Goal: Task Accomplishment & Management: Complete application form

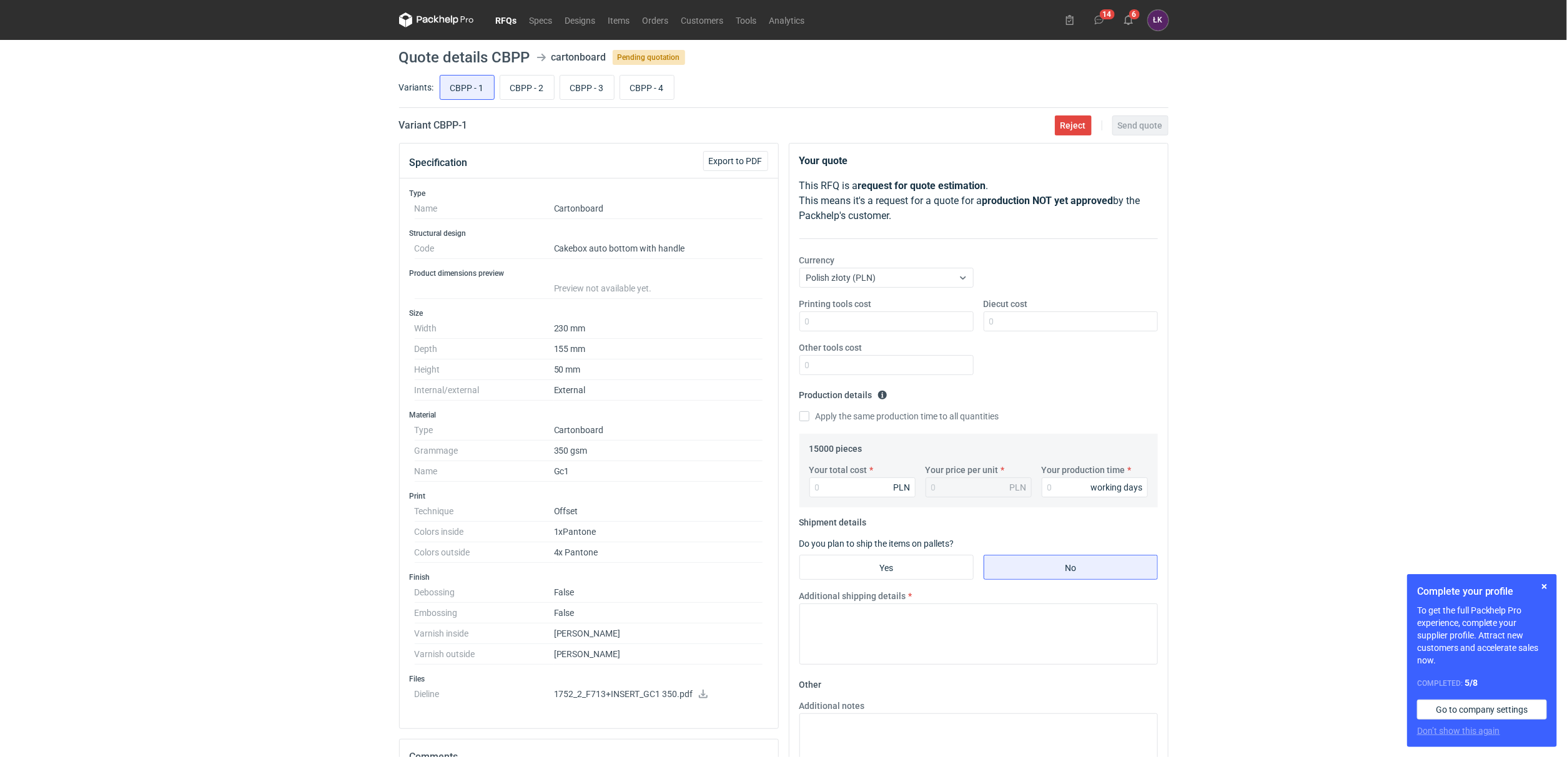
click at [229, 348] on div "RFQs Specs Designs Items Orders Customers Tools Analytics 14 6 [PERSON_NAME] Ko…" at bounding box center [783, 378] width 1567 height 757
click at [283, 505] on div "RFQs Specs Designs Items Orders Customers Tools Analytics 14 6 [PERSON_NAME] Ko…" at bounding box center [783, 378] width 1567 height 757
click at [699, 698] on icon at bounding box center [703, 694] width 10 height 9
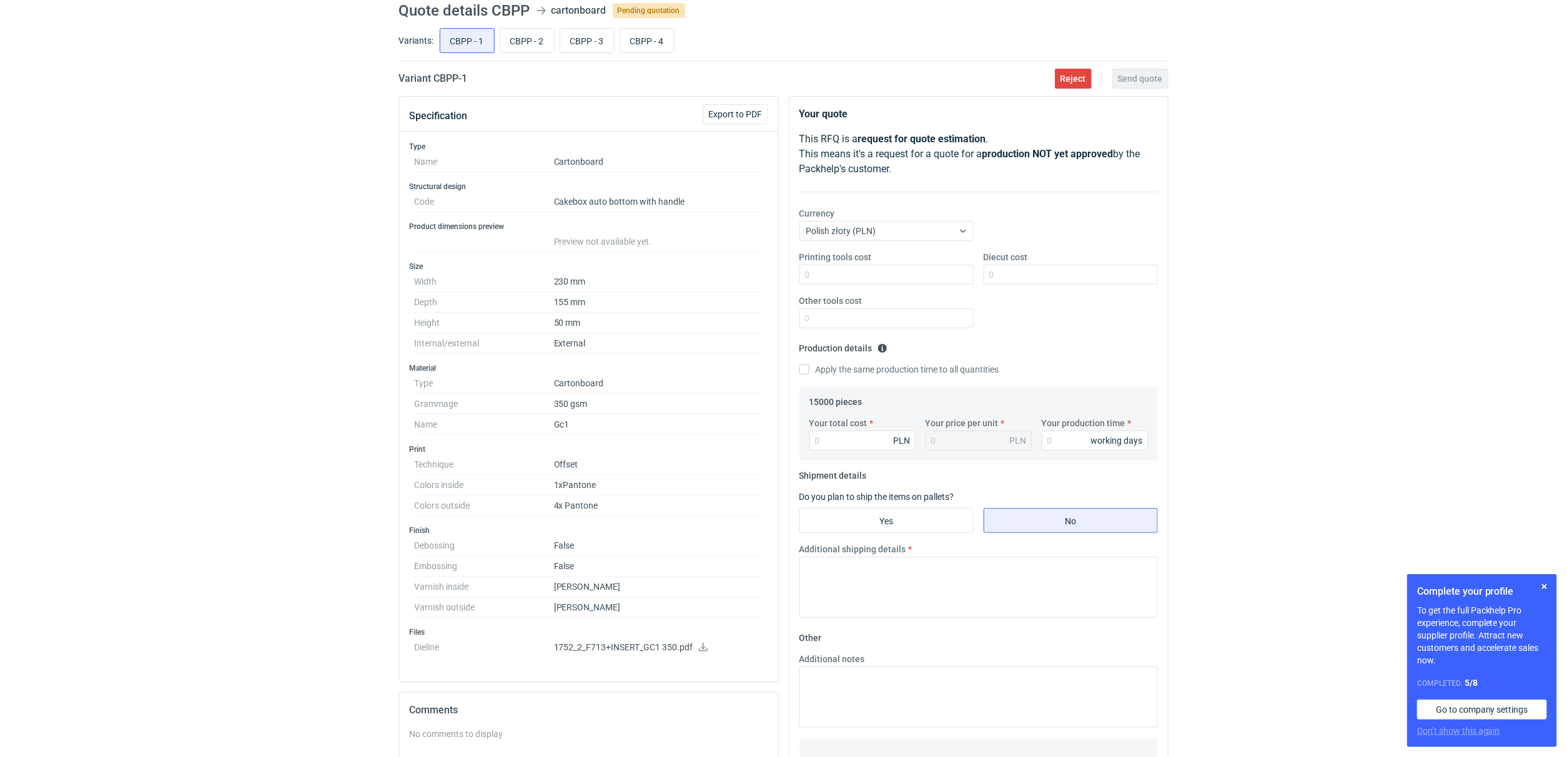
scroll to position [75, 0]
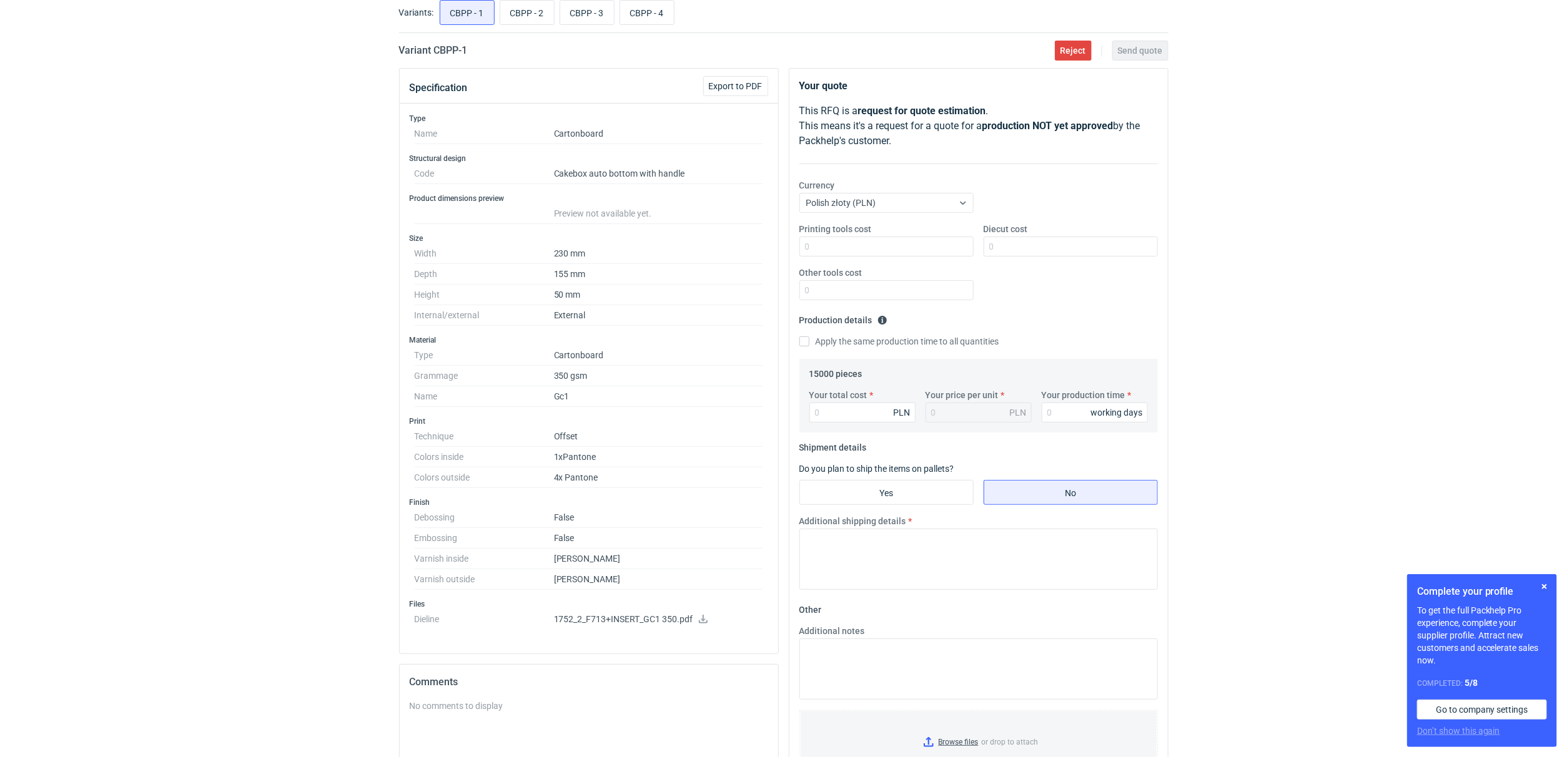
click at [300, 405] on div "RFQs Specs Designs Items Orders Customers Tools Analytics 14 6 [PERSON_NAME] Ko…" at bounding box center [783, 303] width 1567 height 757
click at [525, 6] on input "CBPP - 2" at bounding box center [527, 13] width 54 height 24
radio input "true"
click at [584, 12] on input "CBPP - 3" at bounding box center [587, 13] width 54 height 24
radio input "true"
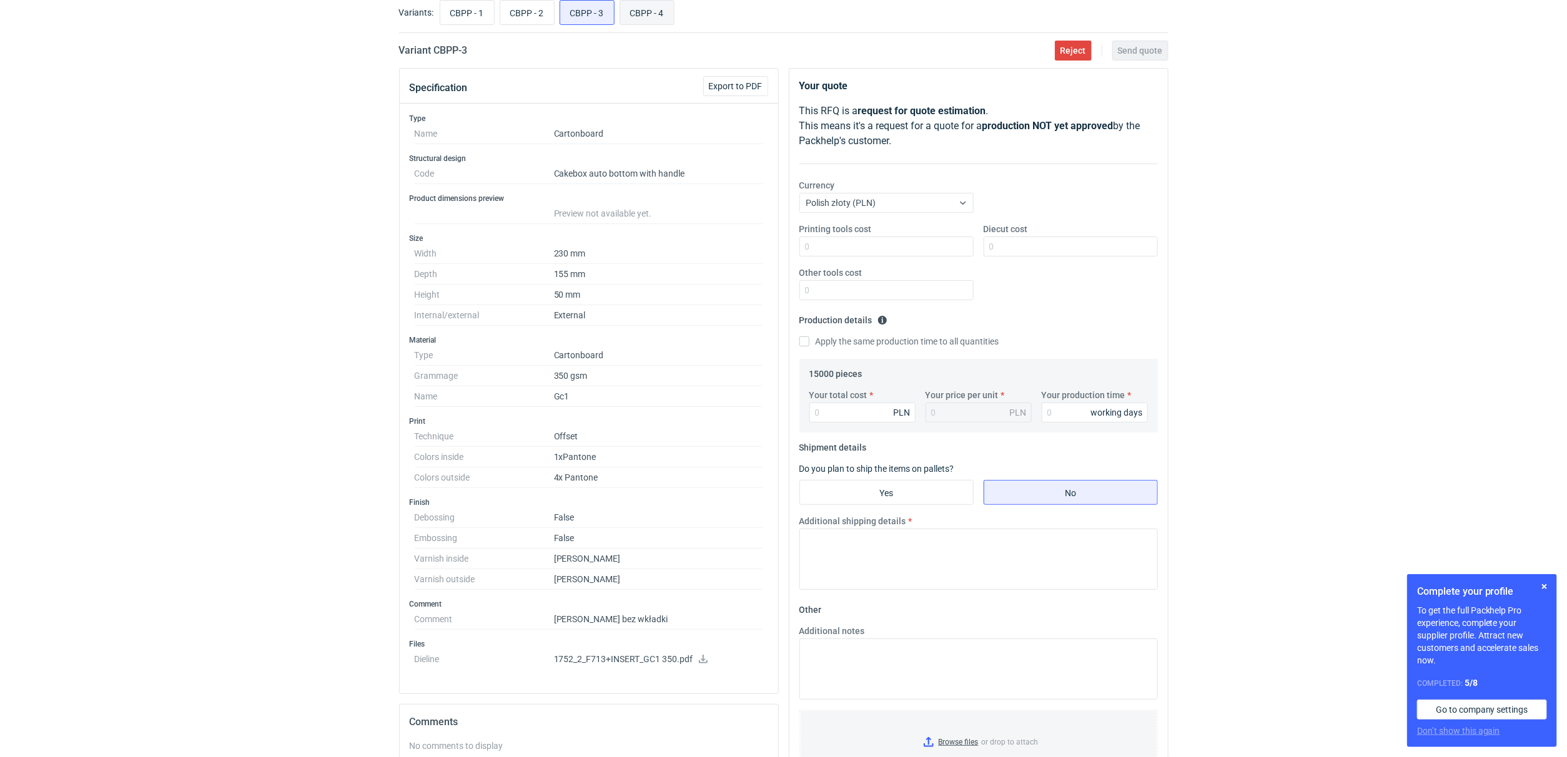
click at [638, 14] on input "CBPP - 4" at bounding box center [647, 13] width 54 height 24
radio input "true"
click at [596, 14] on input "CBPP - 3" at bounding box center [587, 13] width 54 height 24
radio input "true"
click at [546, 14] on input "CBPP - 2" at bounding box center [527, 13] width 54 height 24
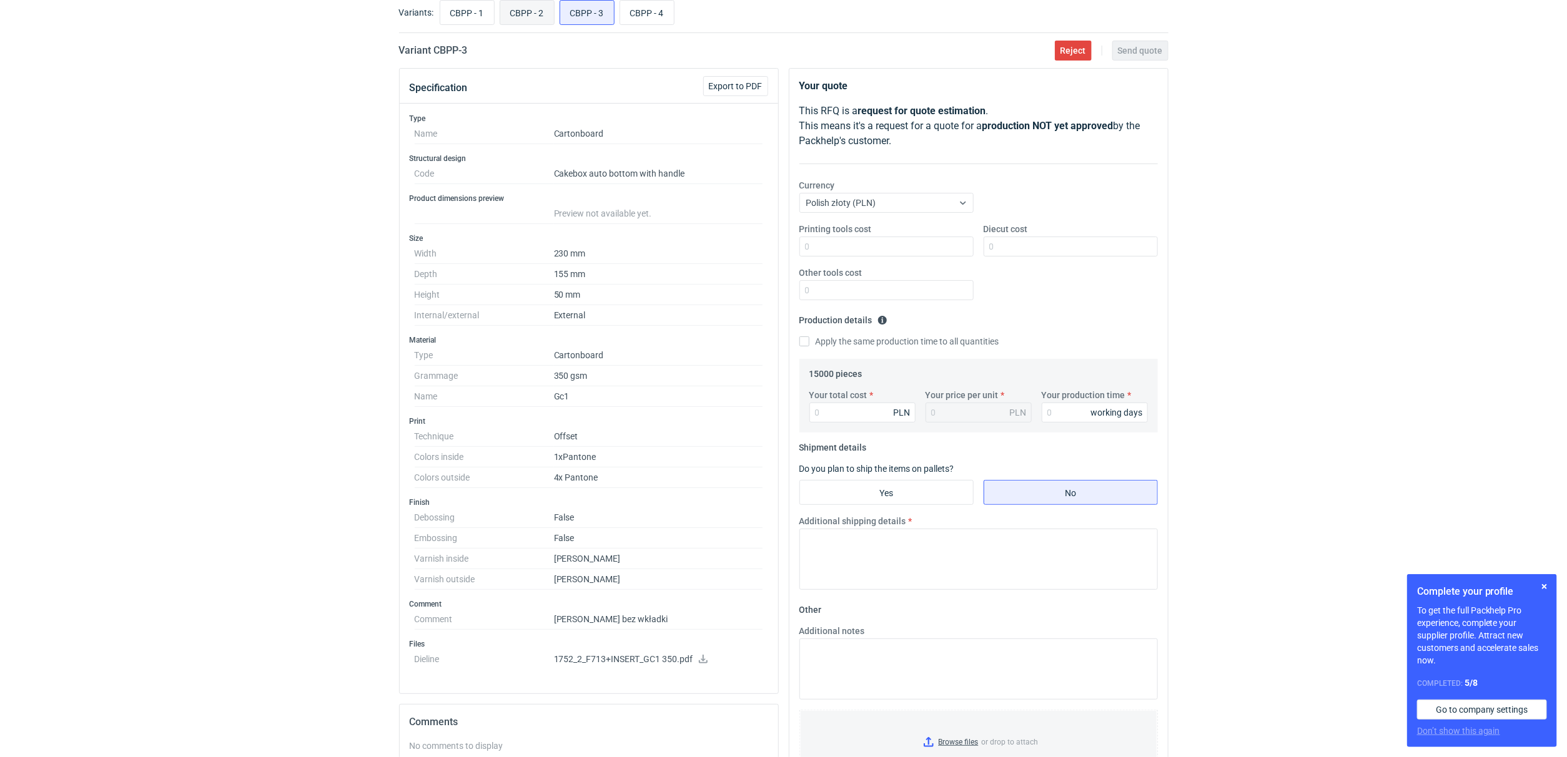
radio input "true"
click at [475, 16] on input "CBPP - 1" at bounding box center [467, 13] width 54 height 24
radio input "true"
click at [500, 16] on label "CBPP - 2" at bounding box center [527, 12] width 55 height 25
click at [500, 16] on input "CBPP - 2" at bounding box center [527, 13] width 54 height 24
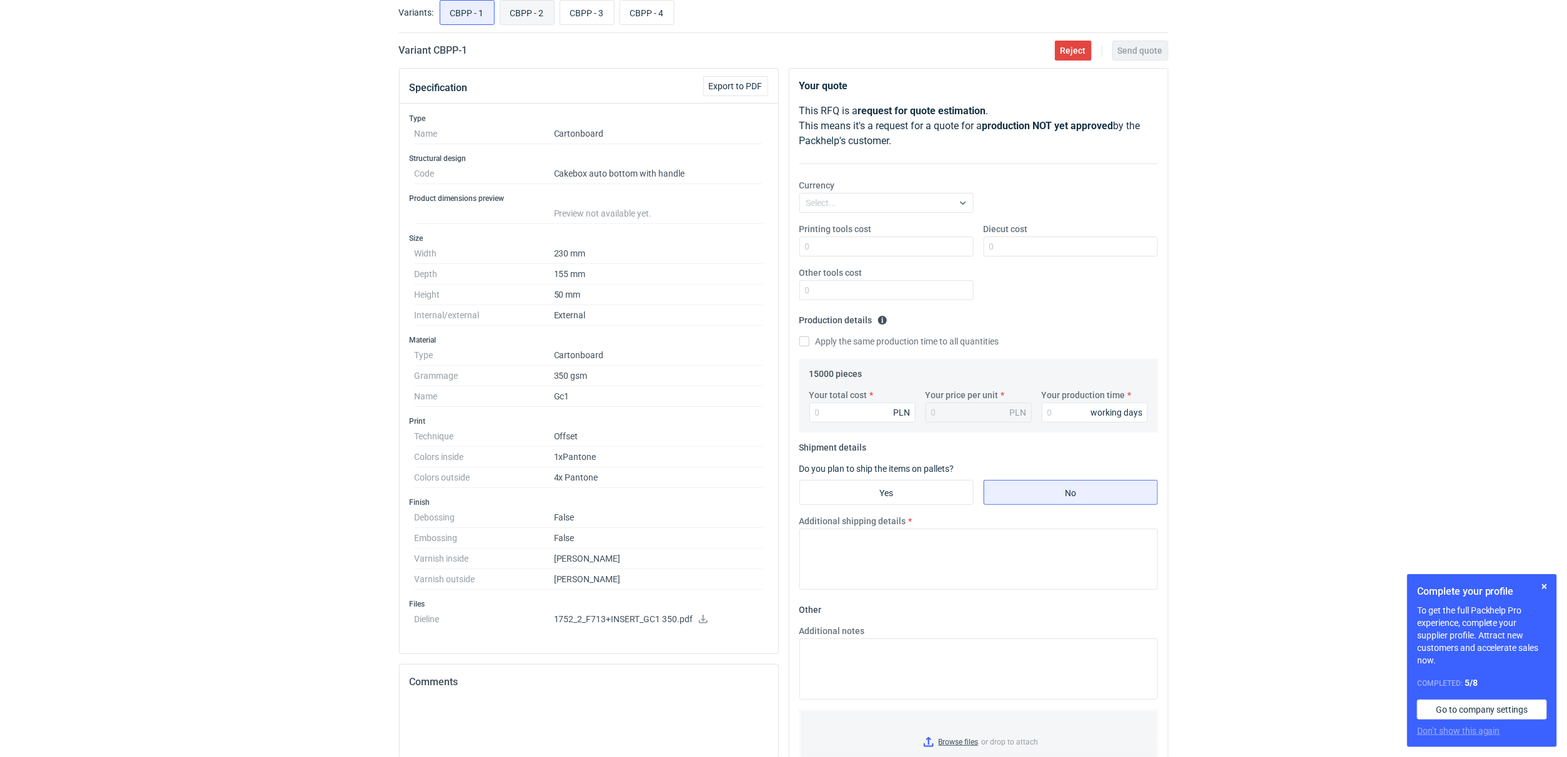
radio input "true"
click at [565, 16] on input "CBPP - 3" at bounding box center [587, 13] width 54 height 24
radio input "true"
click at [648, 16] on input "CBPP - 4" at bounding box center [647, 13] width 54 height 24
radio input "true"
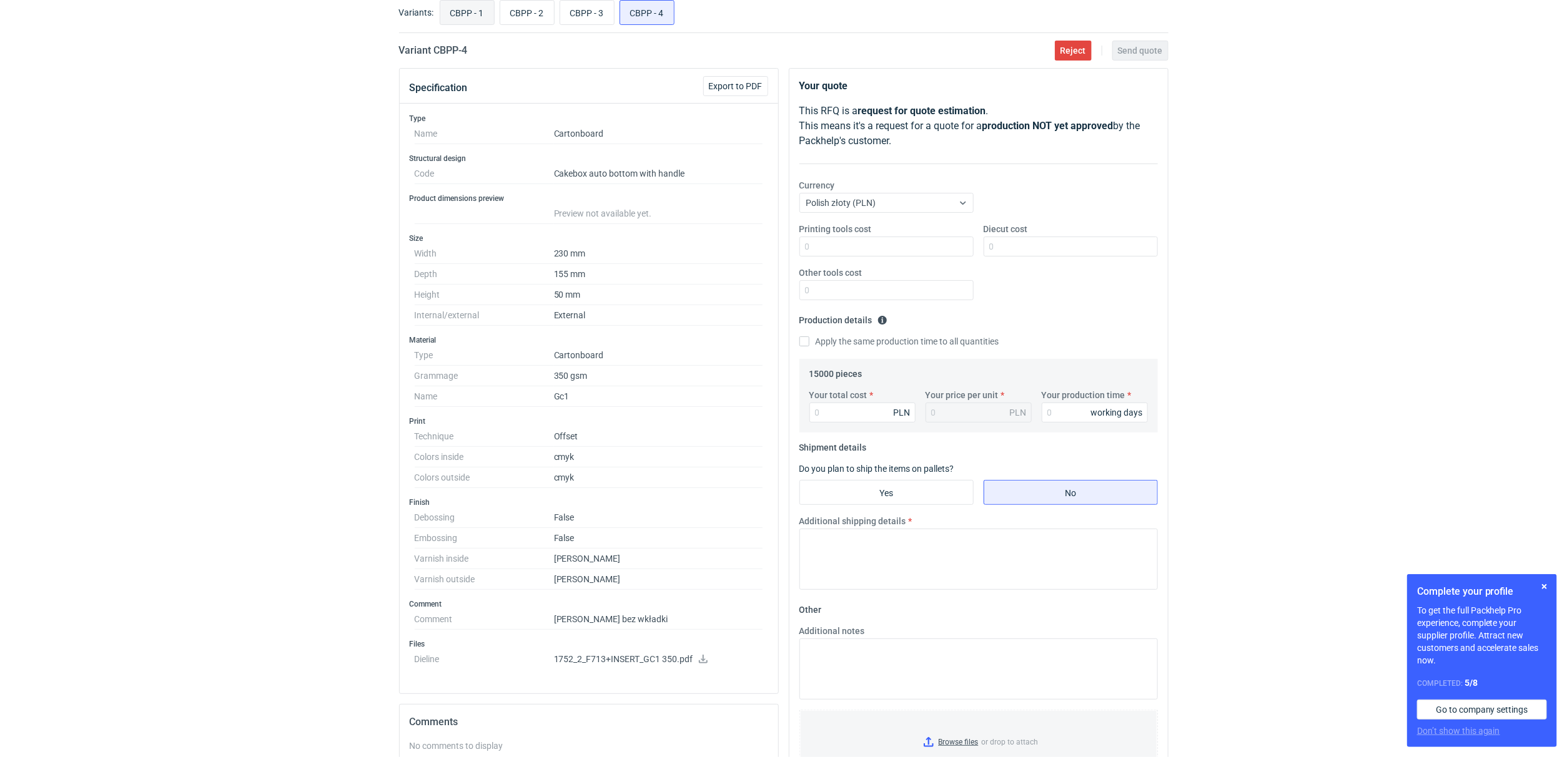
click at [480, 6] on input "CBPP - 1" at bounding box center [467, 13] width 54 height 24
radio input "true"
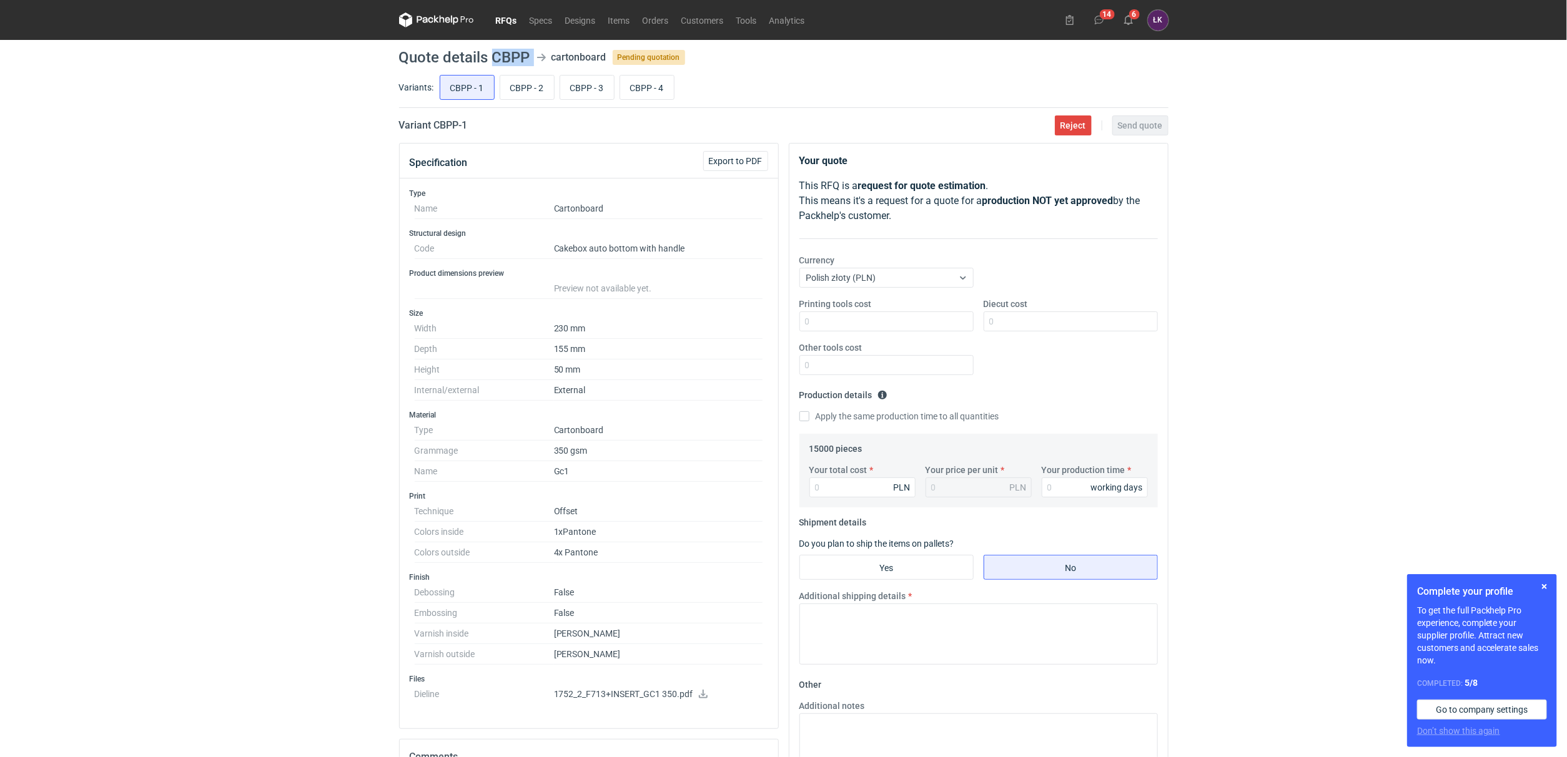
drag, startPoint x: 491, startPoint y: 54, endPoint x: 541, endPoint y: 57, distance: 50.7
click at [541, 57] on header "Quote details CBPP cartonboard Pending quotation" at bounding box center [783, 57] width 769 height 15
copy header "CBPP"
click at [180, 507] on div "RFQs Specs Designs Items Orders Customers Tools Analytics 14 6 [PERSON_NAME] Ko…" at bounding box center [783, 378] width 1567 height 757
click at [325, 464] on div "RFQs Specs Designs Items Orders Customers Tools Analytics 14 6 [PERSON_NAME] Ko…" at bounding box center [783, 378] width 1567 height 757
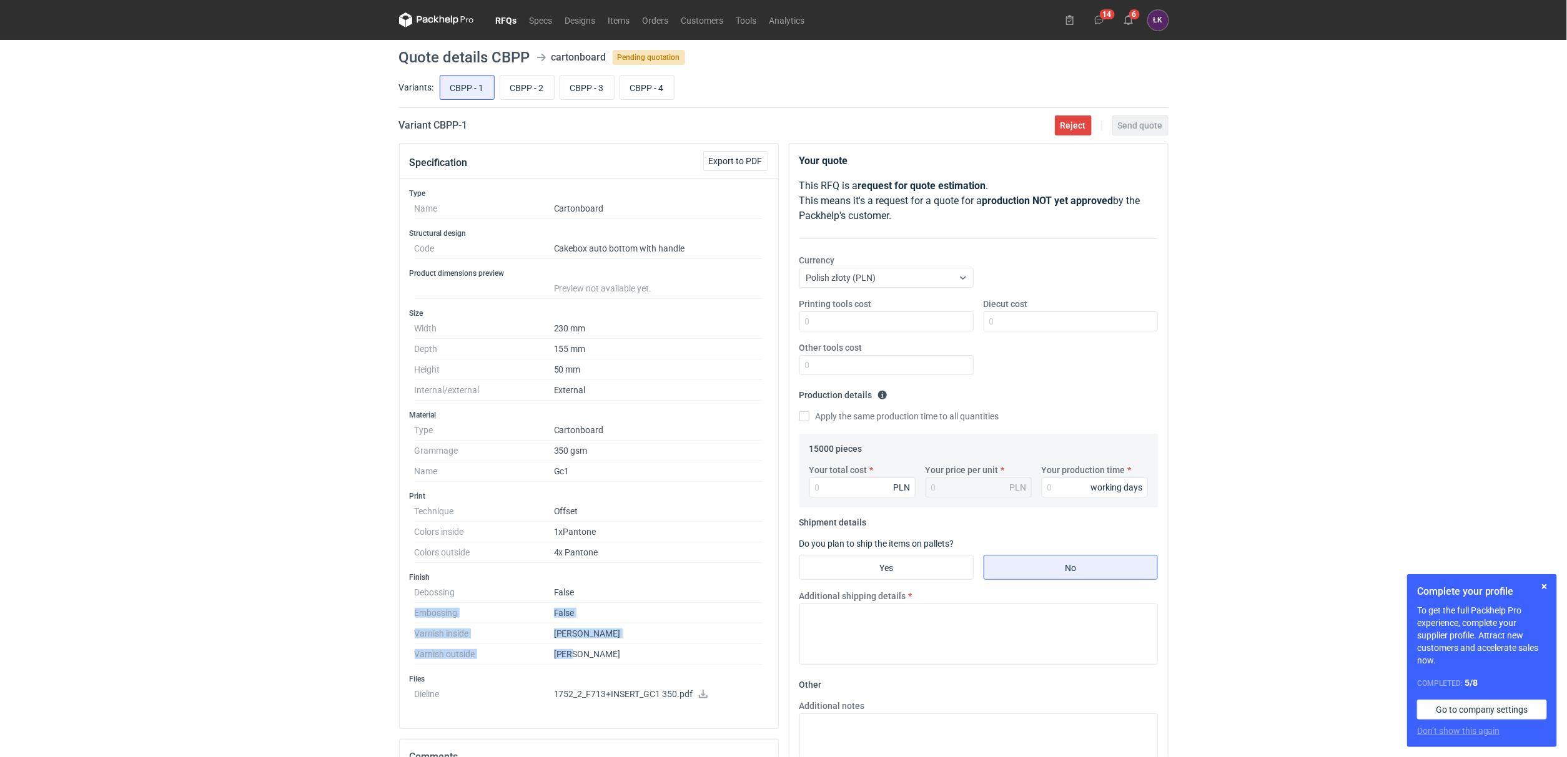
drag, startPoint x: 540, startPoint y: 649, endPoint x: 403, endPoint y: 613, distance: 141.3
click at [403, 613] on div "Type Name Cartonboard Structural design Code Cakebox auto bottom with handle Pr…" at bounding box center [589, 454] width 378 height 550
click at [388, 531] on div "RFQs Specs Designs Items Orders Customers Tools Analytics 14 6 [PERSON_NAME] Ko…" at bounding box center [783, 378] width 1567 height 757
click at [532, 82] on input "CBPP - 2" at bounding box center [527, 88] width 54 height 24
radio input "true"
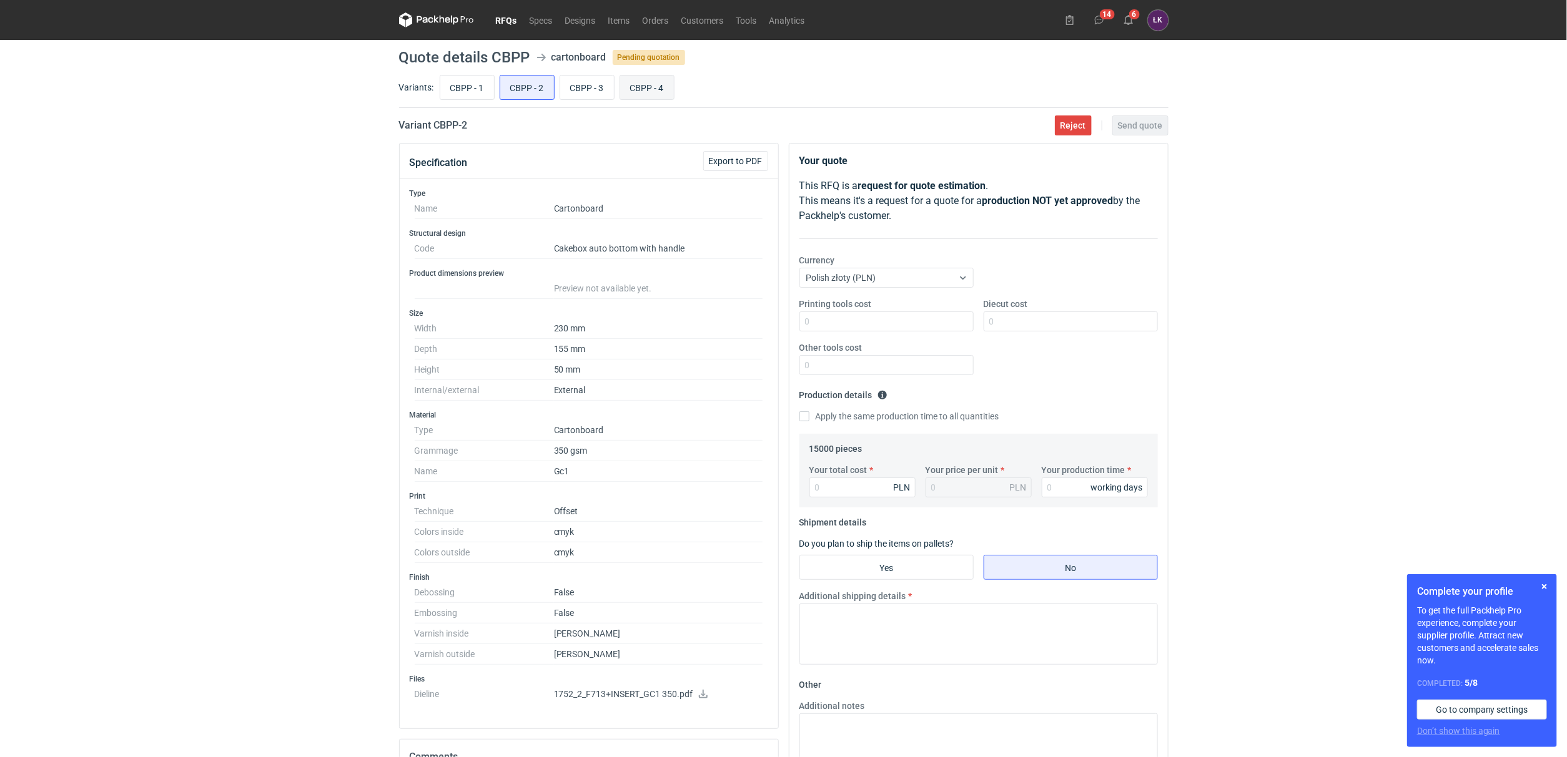
click at [640, 82] on input "CBPP - 4" at bounding box center [647, 88] width 54 height 24
radio input "true"
click at [523, 82] on input "CBPP - 2" at bounding box center [527, 88] width 54 height 24
radio input "true"
click at [648, 91] on input "CBPP - 4" at bounding box center [647, 88] width 54 height 24
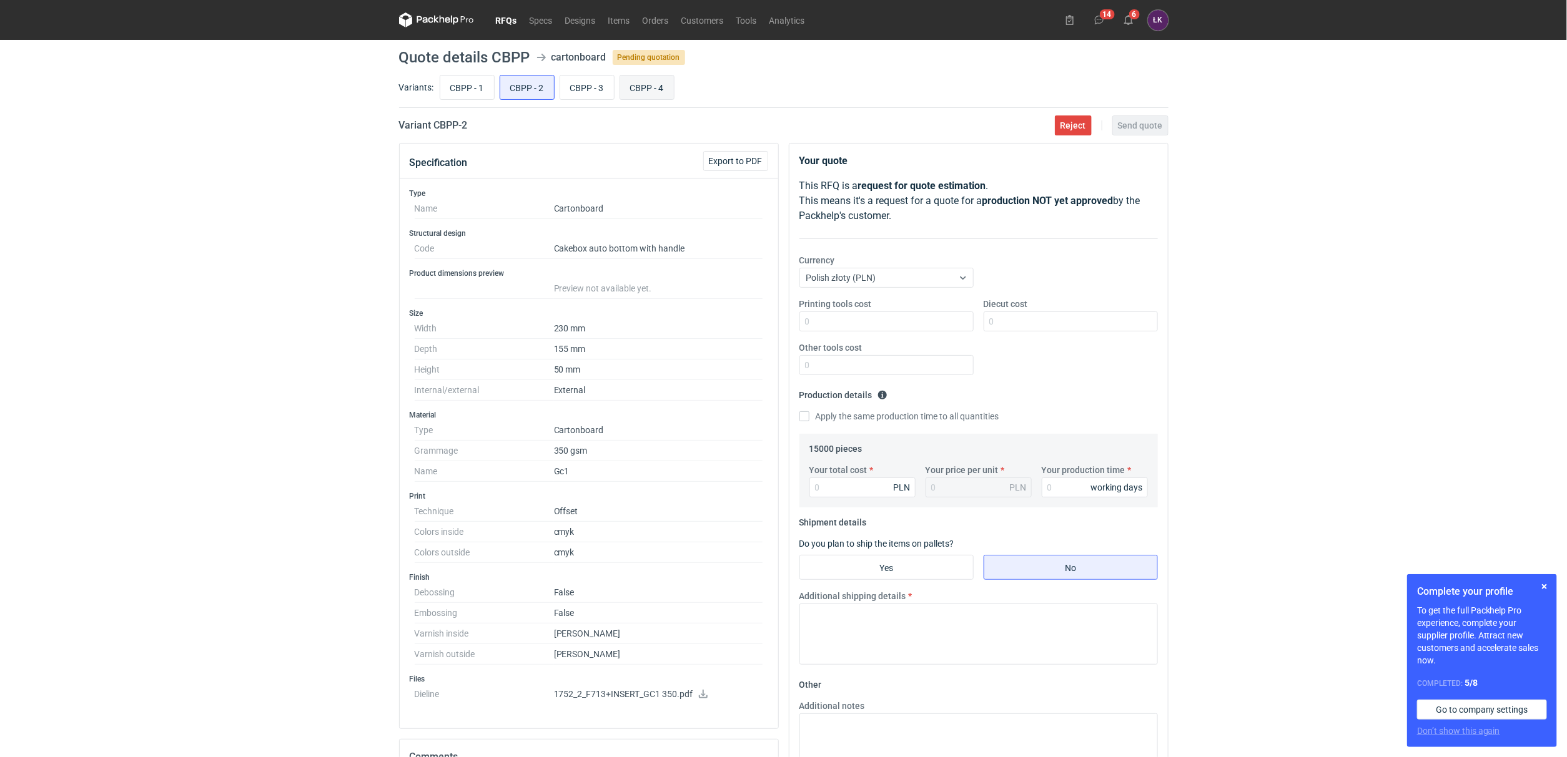
radio input "true"
click at [474, 90] on input "CBPP - 1" at bounding box center [467, 88] width 54 height 24
radio input "true"
click at [462, 82] on input "CBPP - 1" at bounding box center [467, 88] width 54 height 24
click at [234, 399] on div "RFQs Specs Designs Items Orders Customers Tools Analytics 14 6 [PERSON_NAME] Ko…" at bounding box center [783, 378] width 1567 height 757
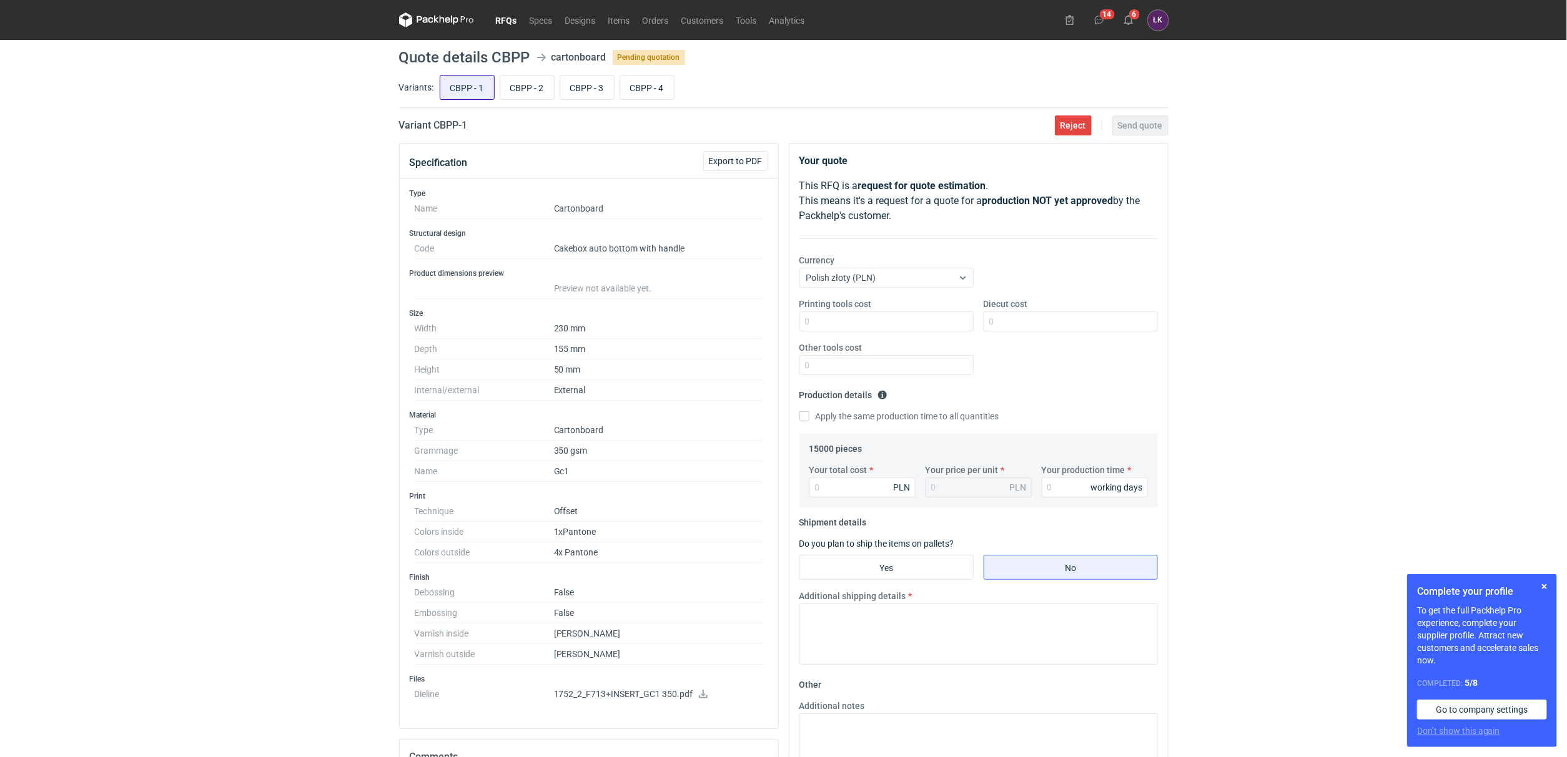
click at [482, 87] on input "CBPP - 1" at bounding box center [467, 88] width 54 height 24
click at [260, 283] on div "RFQs Specs Designs Items Orders Customers Tools Analytics 14 6 [PERSON_NAME] Ko…" at bounding box center [783, 378] width 1567 height 757
click at [1008, 321] on input "Diecut cost" at bounding box center [1070, 322] width 174 height 20
type input "3100"
click at [889, 415] on label "Apply the same production time to all quantities" at bounding box center [899, 416] width 200 height 12
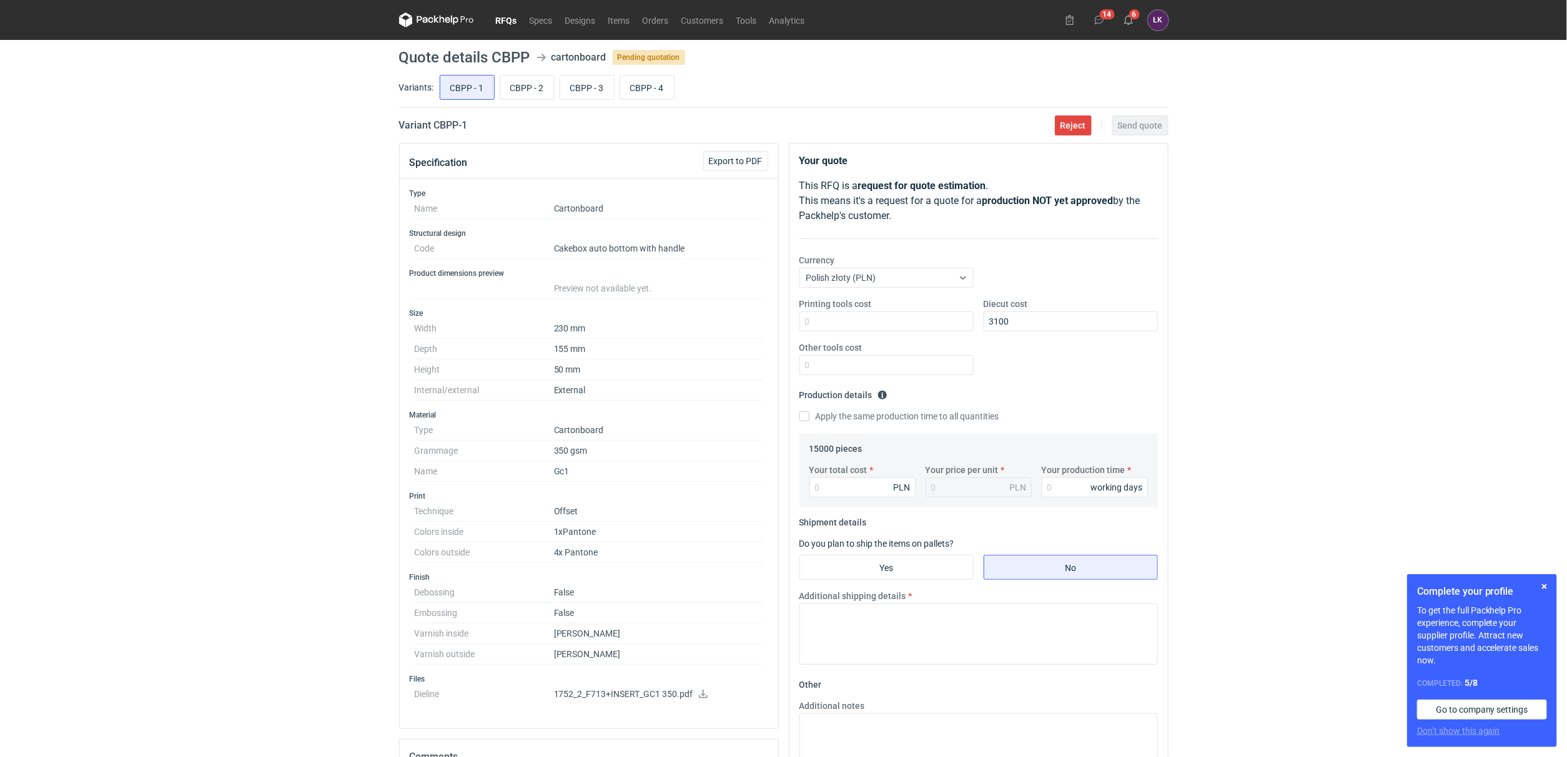
click at [809, 415] on input "Apply the same production time to all quantities" at bounding box center [804, 416] width 10 height 10
checkbox input "true"
click at [1072, 483] on input "Your production time" at bounding box center [1095, 488] width 106 height 20
type input "15"
click at [1294, 434] on div "RFQs Specs Designs Items Orders Customers Tools Analytics 14 6 [PERSON_NAME] Ko…" at bounding box center [783, 378] width 1567 height 757
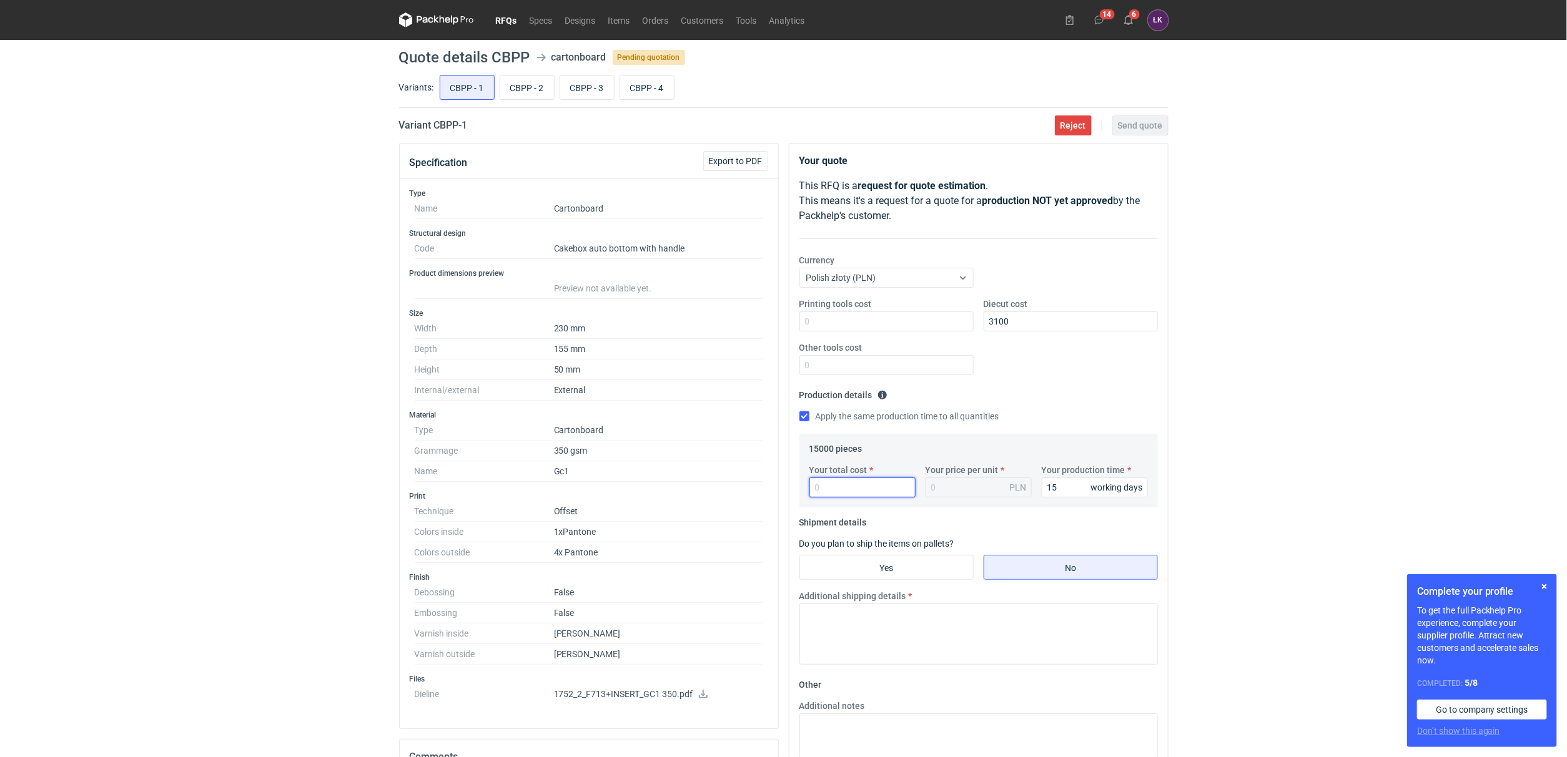
click at [863, 491] on input "Your total cost" at bounding box center [862, 488] width 106 height 20
type input "24690"
type input "1.65"
type input "24690"
click at [916, 572] on input "Yes" at bounding box center [886, 568] width 173 height 24
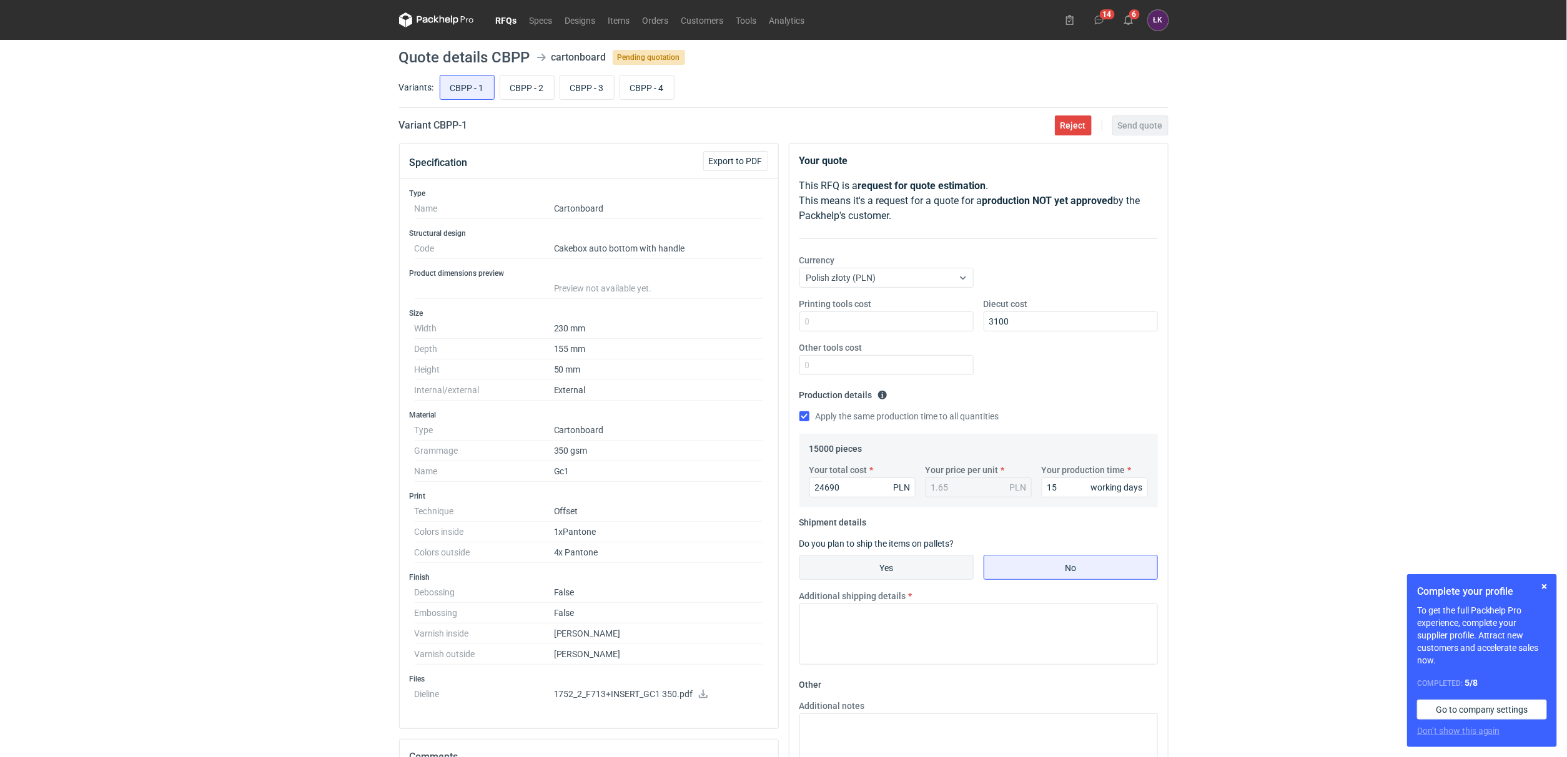
radio input "true"
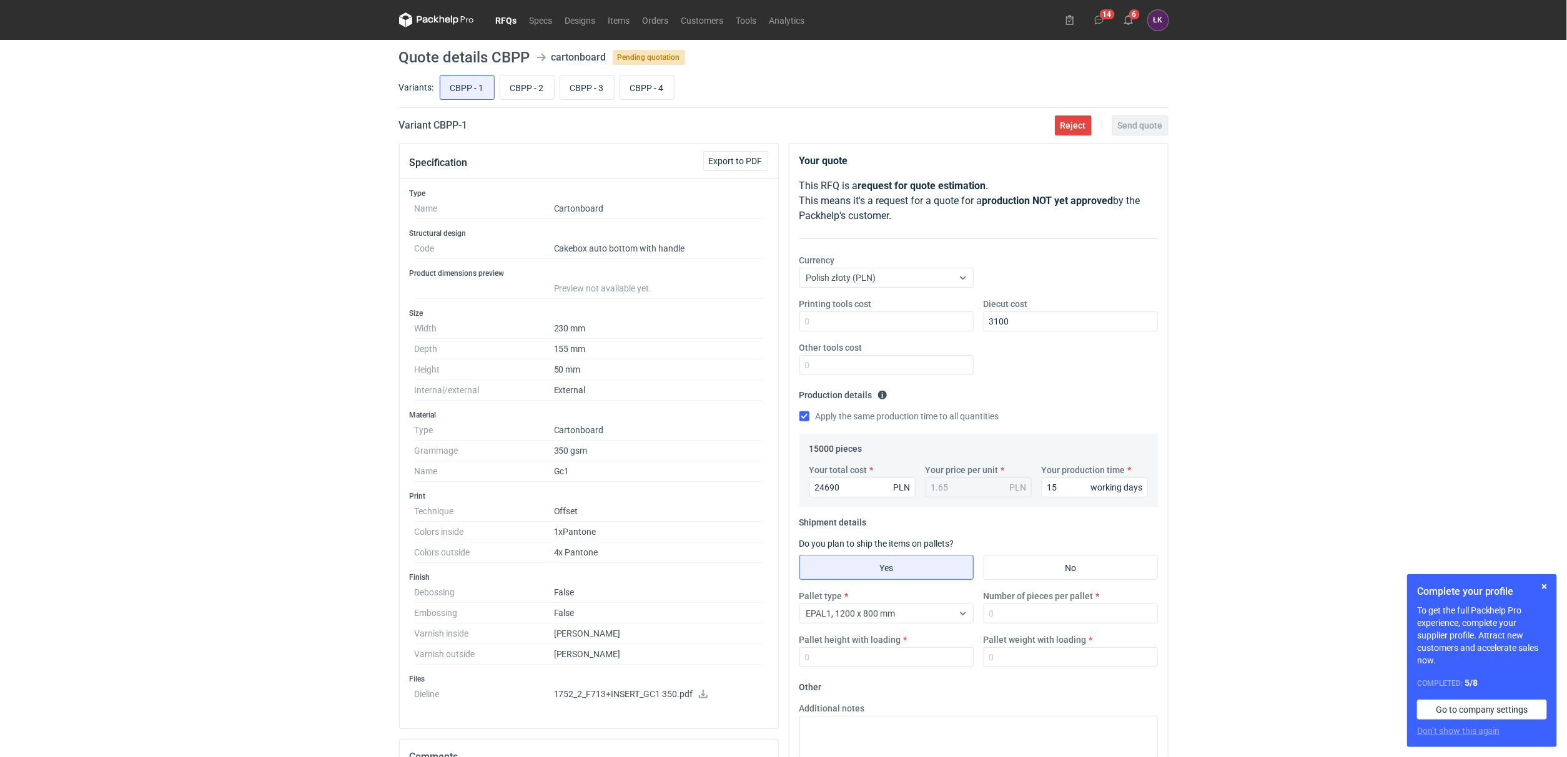
click at [1025, 603] on label "Number of pieces per pallet" at bounding box center [1038, 596] width 110 height 12
click at [1025, 604] on input "Number of pieces per pallet" at bounding box center [1070, 614] width 174 height 20
type input "3000"
click at [1030, 661] on input "Pallet weight with loading" at bounding box center [1070, 658] width 174 height 20
type input "350"
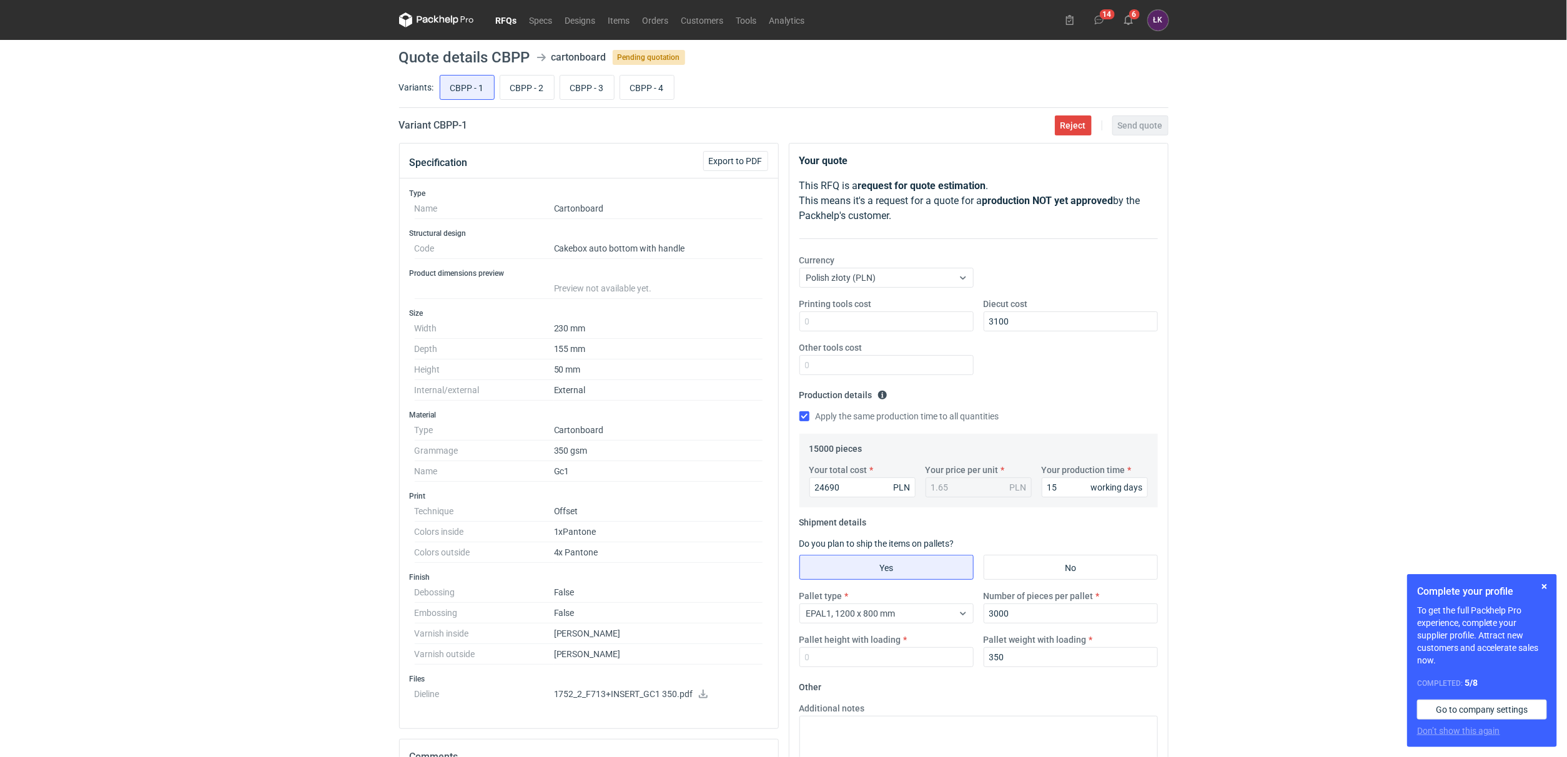
click at [865, 644] on label "Pallet height with loading" at bounding box center [850, 640] width 102 height 12
click at [865, 648] on input "Pallet height with loading" at bounding box center [886, 658] width 174 height 20
type input "180"
click at [1217, 531] on div "RFQs Specs Designs Items Orders Customers Tools Analytics 14 6 [PERSON_NAME] Ko…" at bounding box center [783, 378] width 1567 height 757
click at [1143, 126] on span "Send quote" at bounding box center [1140, 125] width 45 height 9
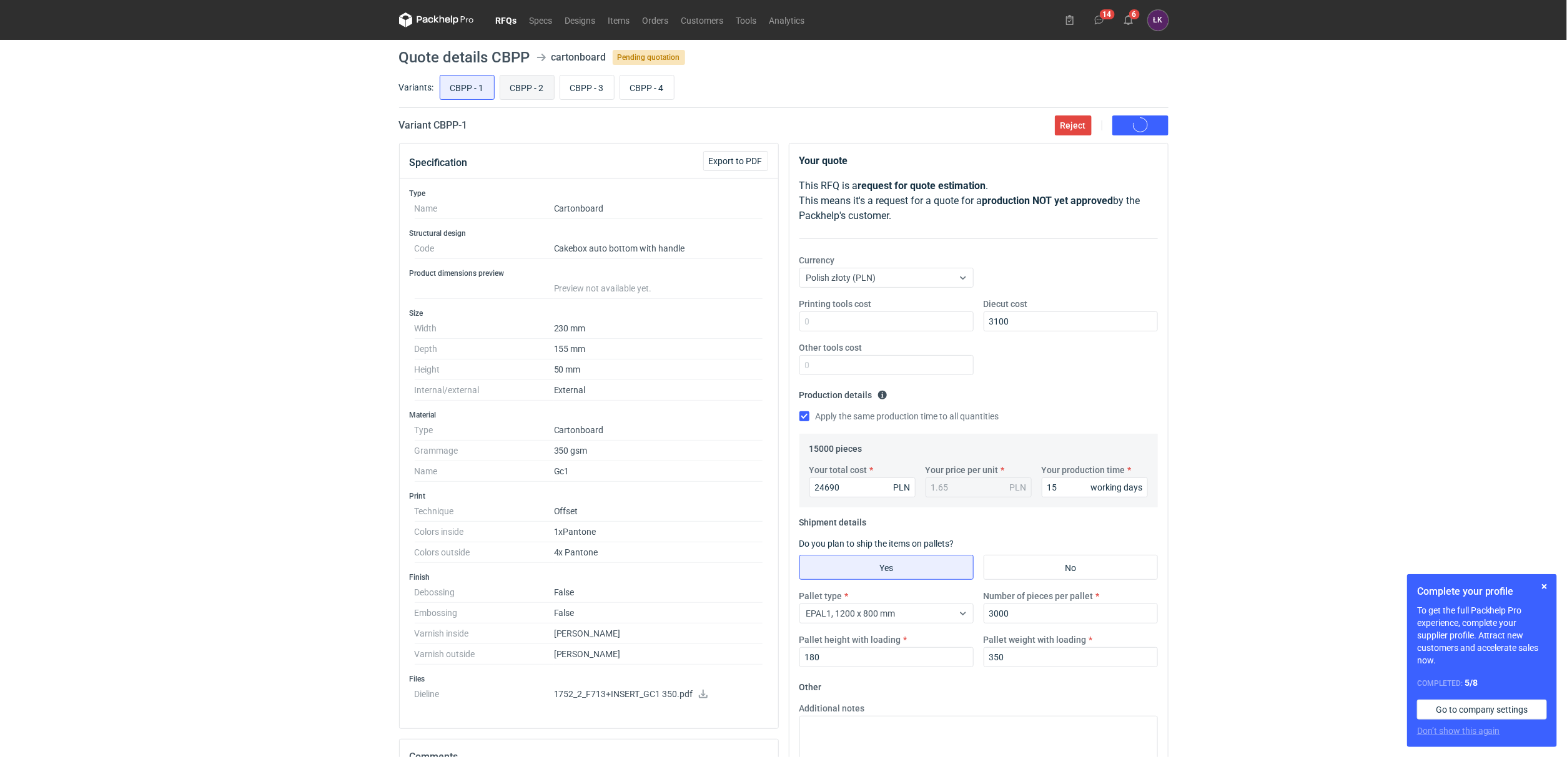
click at [529, 86] on input "CBPP - 2" at bounding box center [527, 88] width 54 height 24
radio input "true"
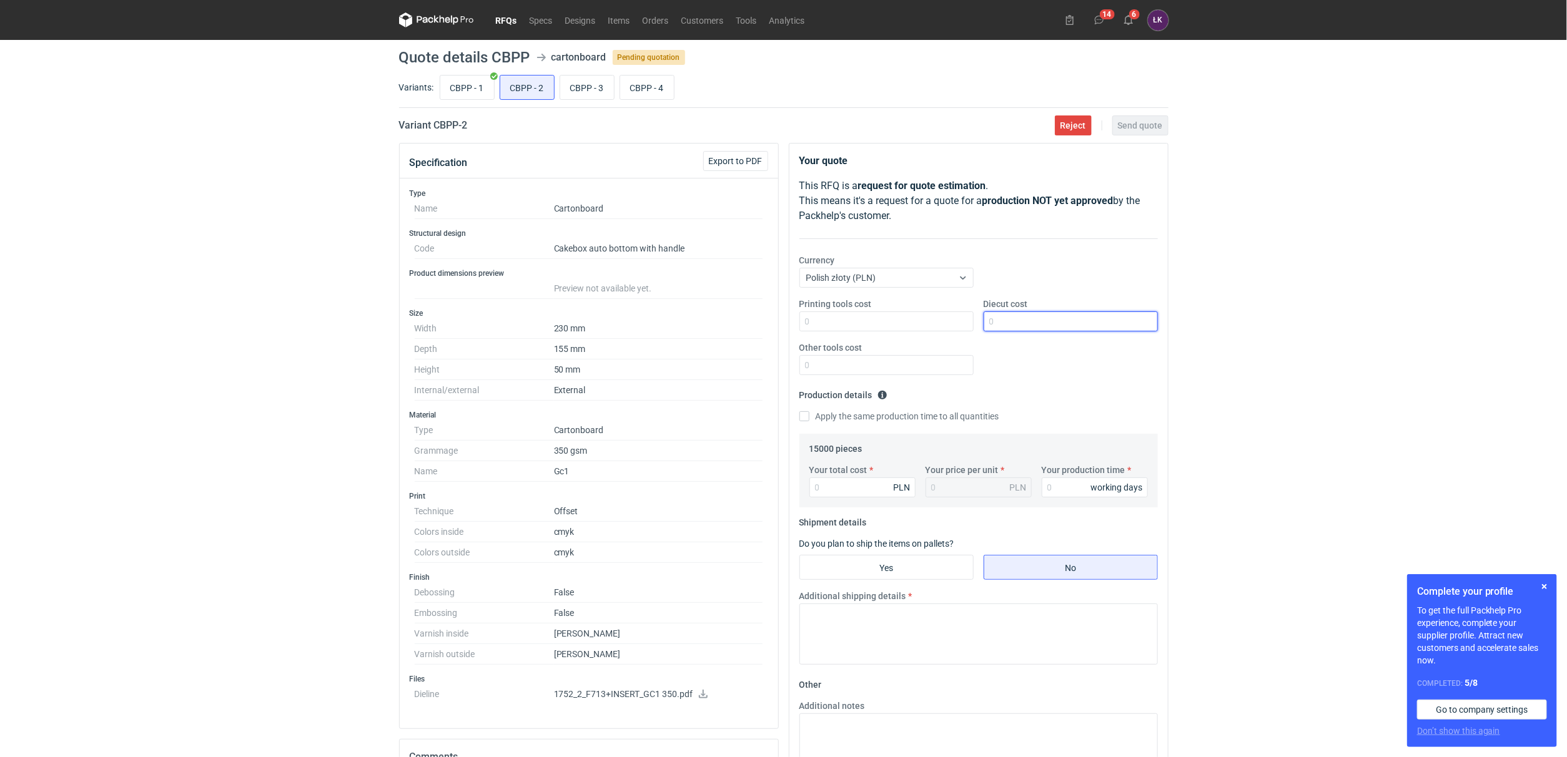
click at [1012, 317] on input "Diecut cost" at bounding box center [1070, 322] width 174 height 20
type input "3100"
click at [847, 408] on fieldset "Production details Please provide the expected time of production in working da…" at bounding box center [978, 409] width 358 height 49
click at [850, 417] on label "Apply the same production time to all quantities" at bounding box center [899, 416] width 200 height 12
click at [809, 417] on input "Apply the same production time to all quantities" at bounding box center [804, 416] width 10 height 10
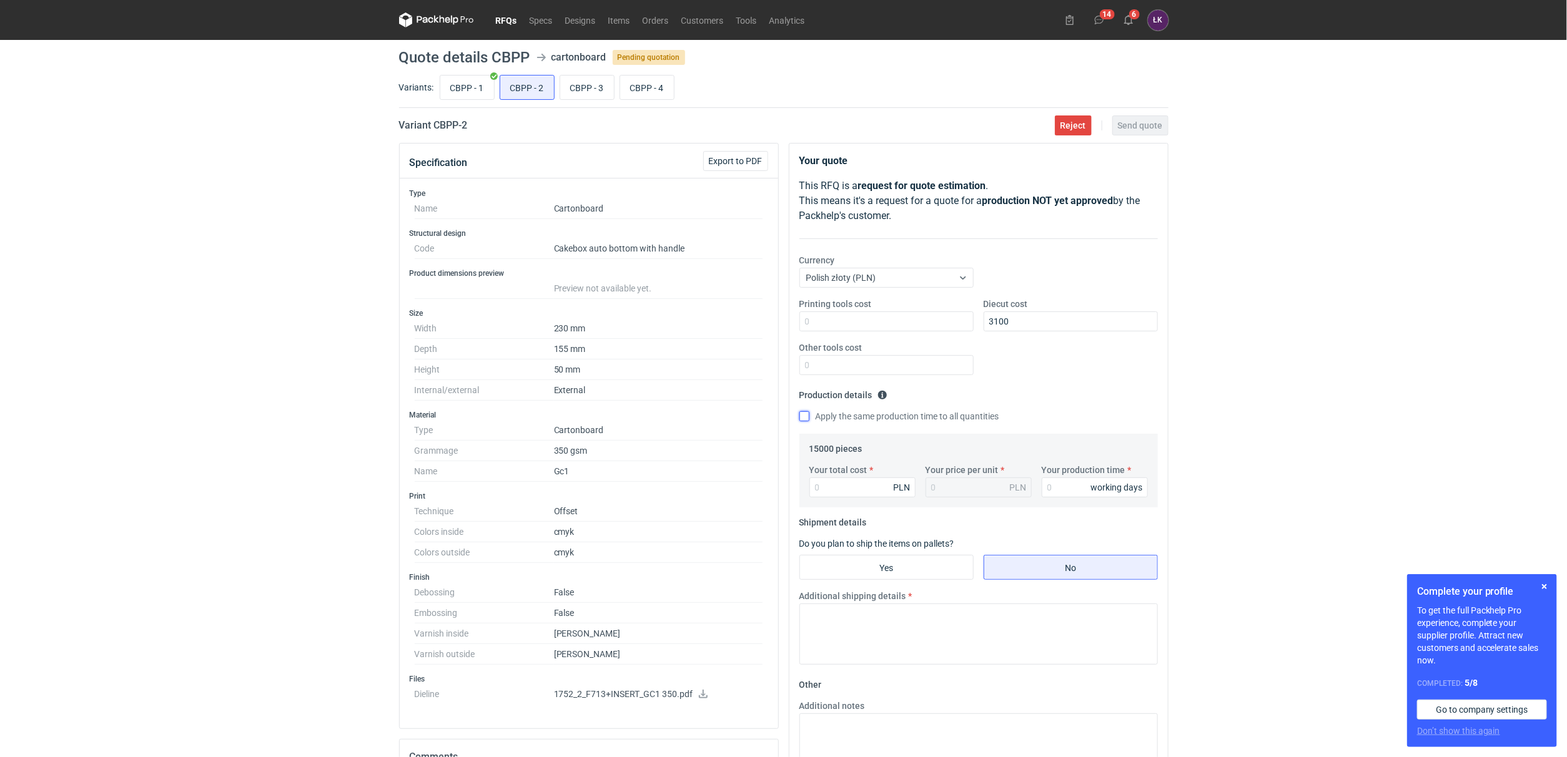
checkbox input "true"
click at [1073, 492] on input "Your production time" at bounding box center [1095, 488] width 106 height 20
type input "15"
click at [469, 86] on input "CBPP - 1" at bounding box center [467, 88] width 54 height 24
radio input "true"
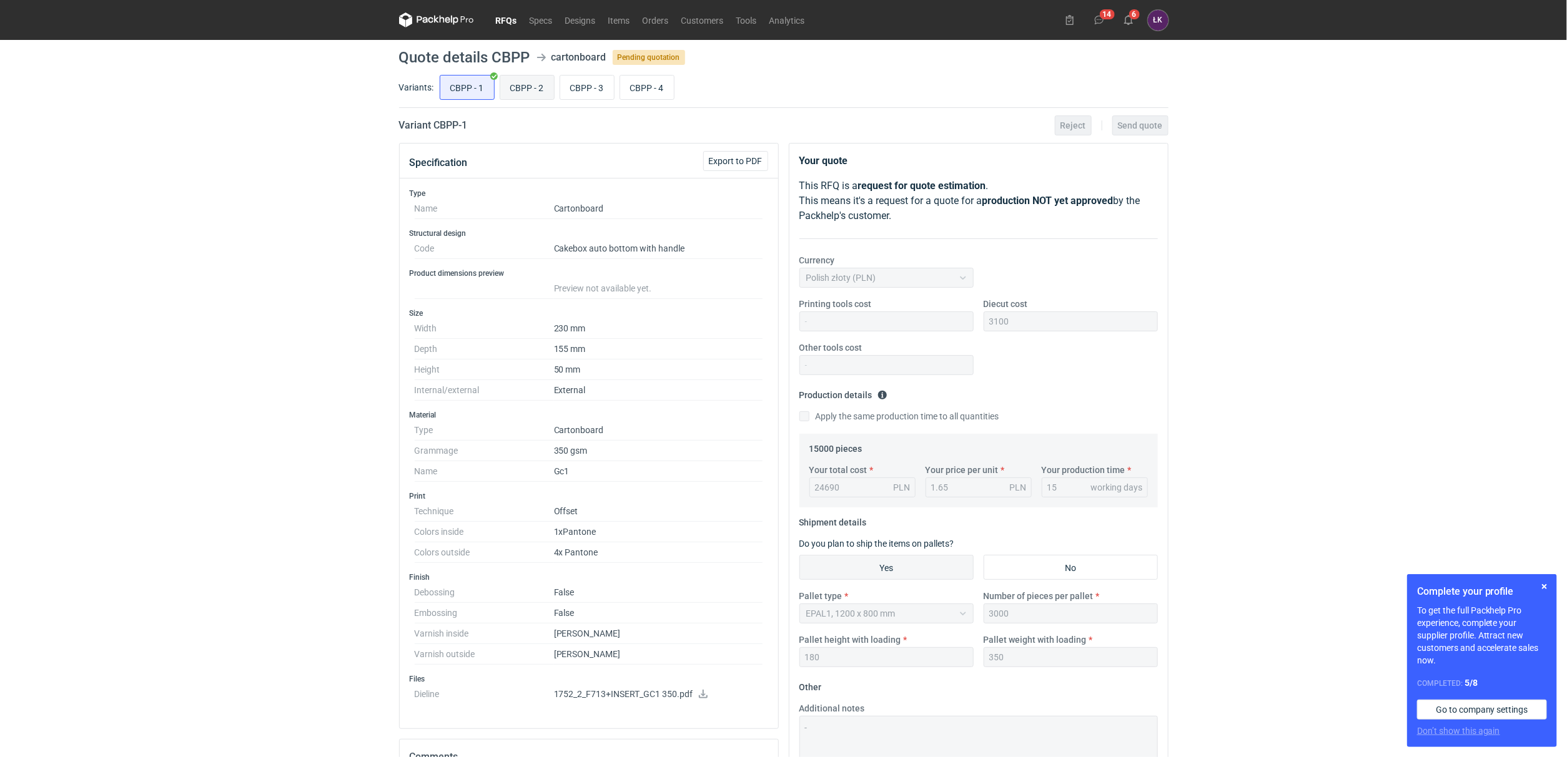
click at [540, 96] on input "CBPP - 2" at bounding box center [527, 88] width 54 height 24
radio input "true"
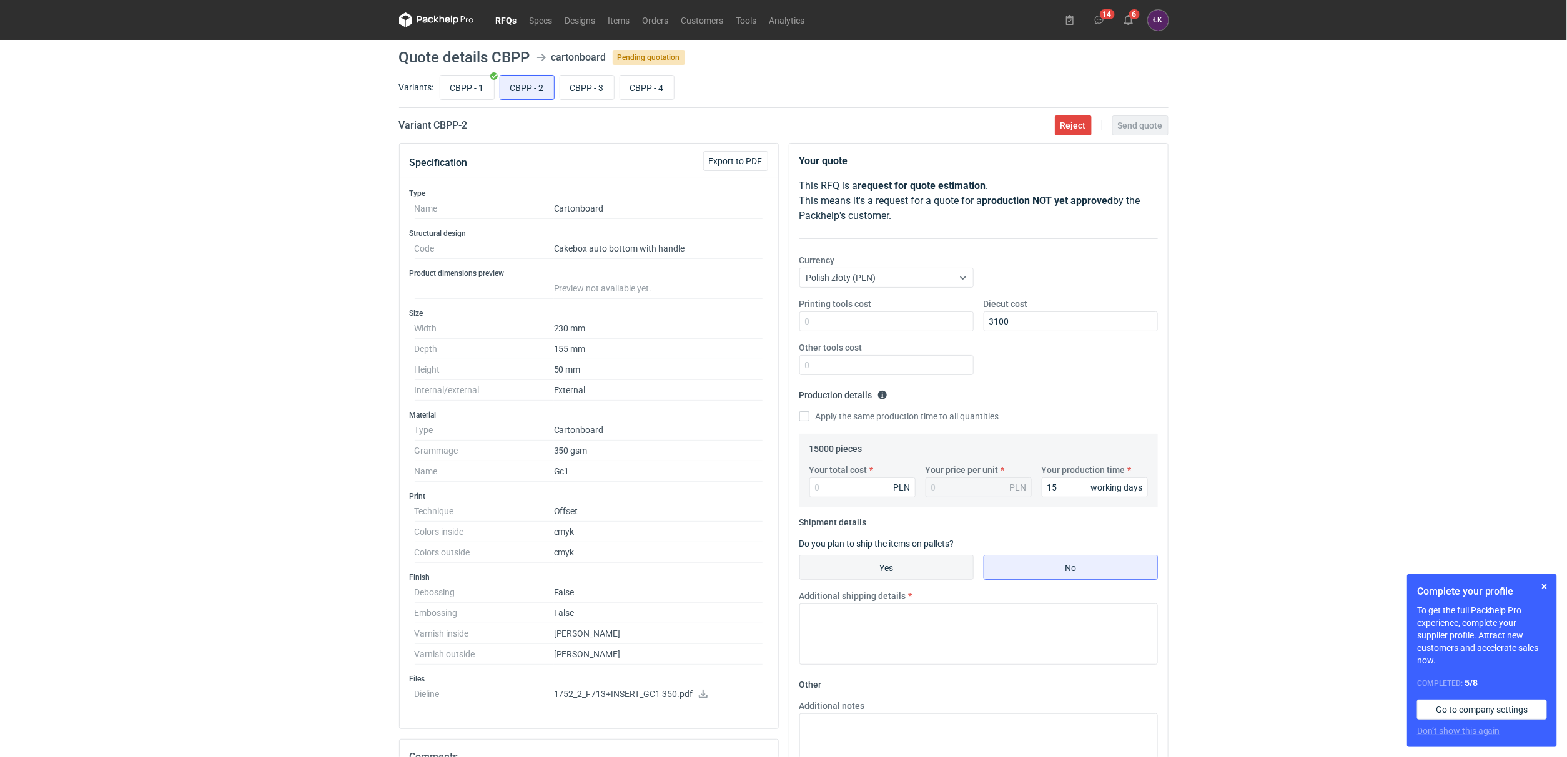
click at [919, 578] on input "Yes" at bounding box center [886, 568] width 173 height 24
radio input "true"
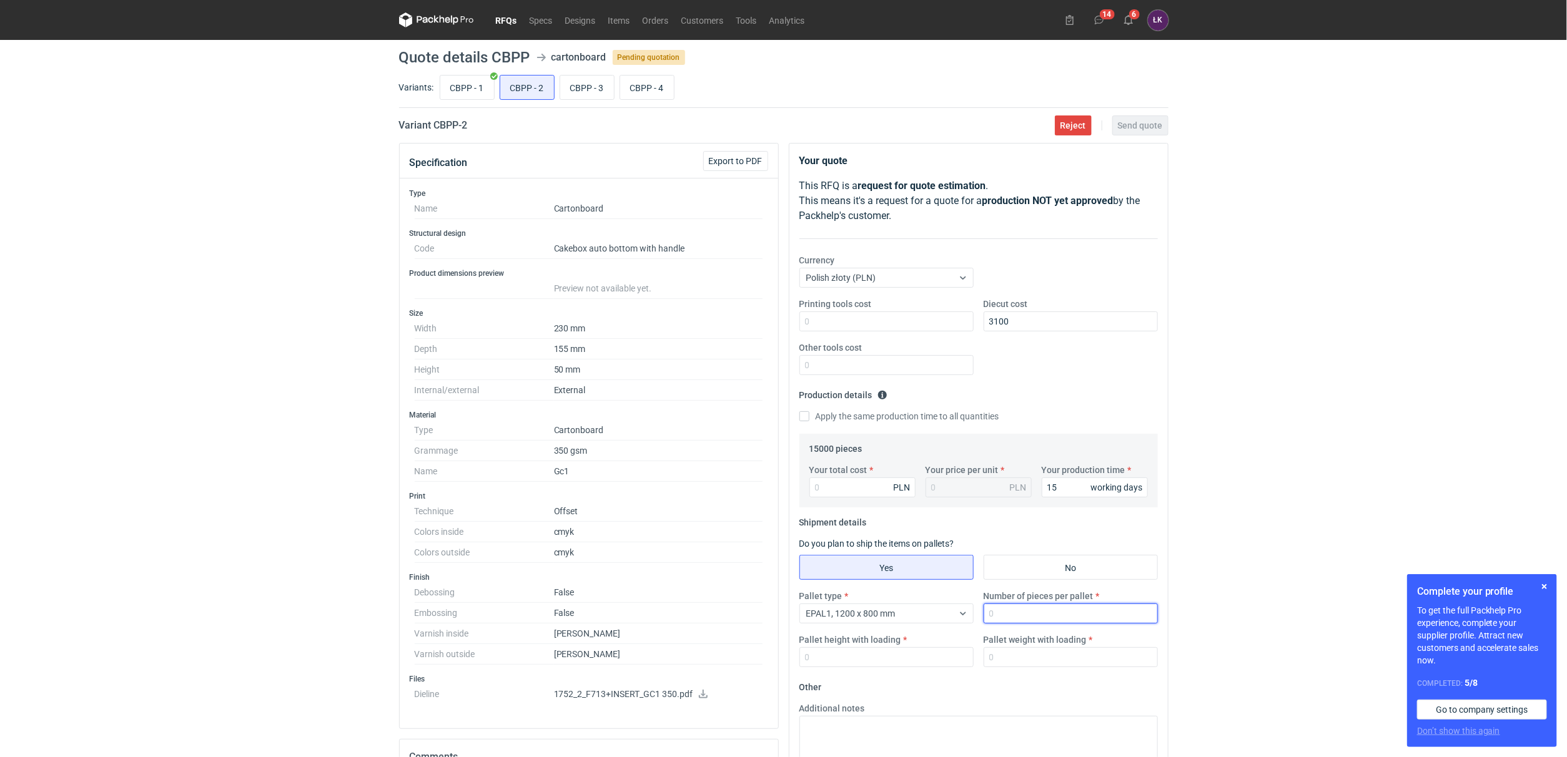
click at [993, 618] on input "Number of pieces per pallet" at bounding box center [1070, 614] width 174 height 20
type input "3000"
click at [1012, 669] on div "Pallet type EPAL1, 1200 x 800 mm Number of pieces per pallet 3000 Pallet height…" at bounding box center [978, 633] width 368 height 87
click at [1013, 661] on input "Pallet weight with loading" at bounding box center [1070, 658] width 174 height 20
type input "350"
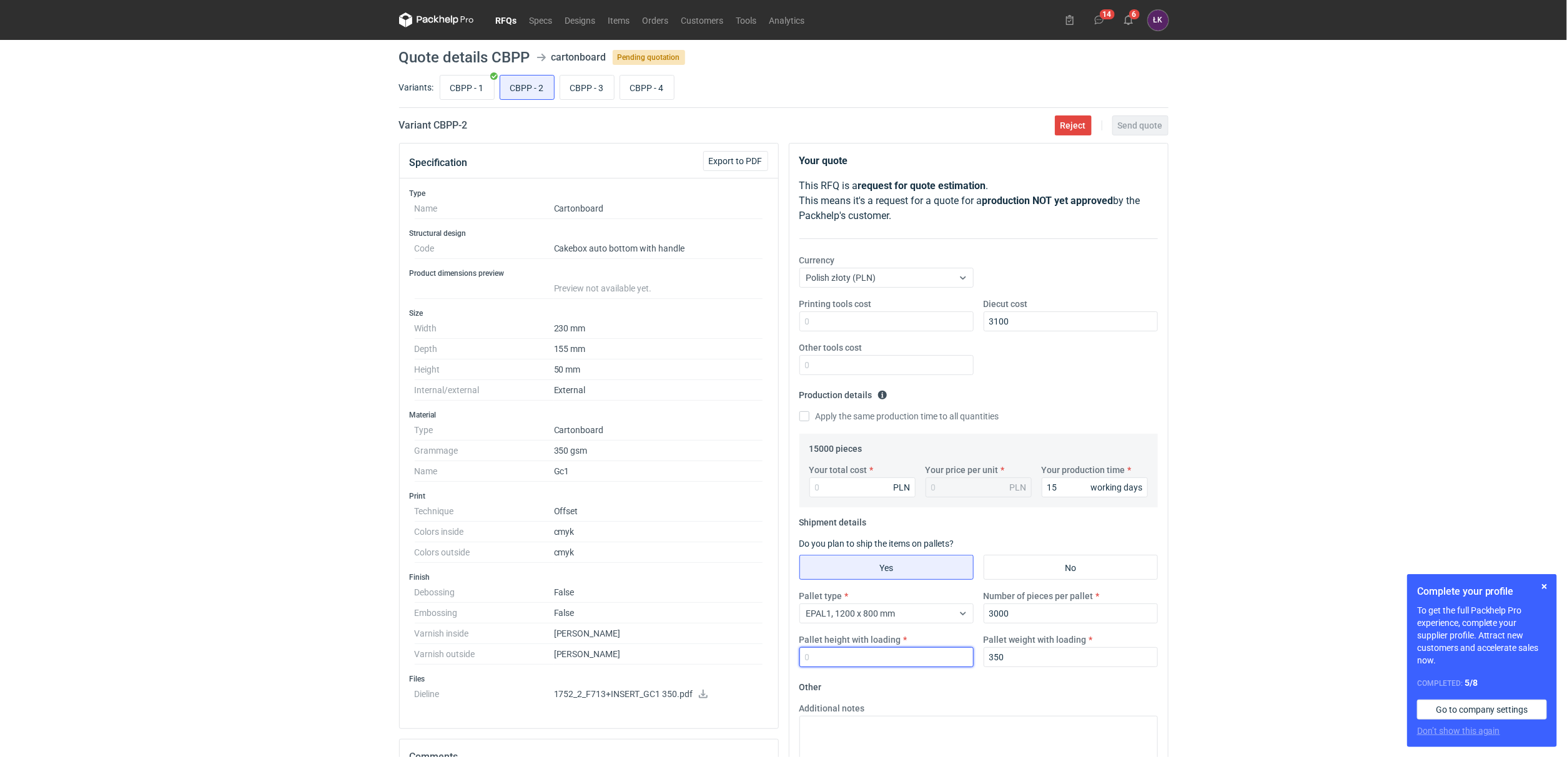
click at [826, 662] on input "Pallet height with loading" at bounding box center [886, 658] width 174 height 20
type input "180"
click at [1234, 535] on div "RFQs Specs Designs Items Orders Customers Tools Analytics 14 6 [PERSON_NAME] Ko…" at bounding box center [783, 378] width 1567 height 757
click at [864, 487] on input "Your total cost" at bounding box center [862, 488] width 106 height 20
type input "20700"
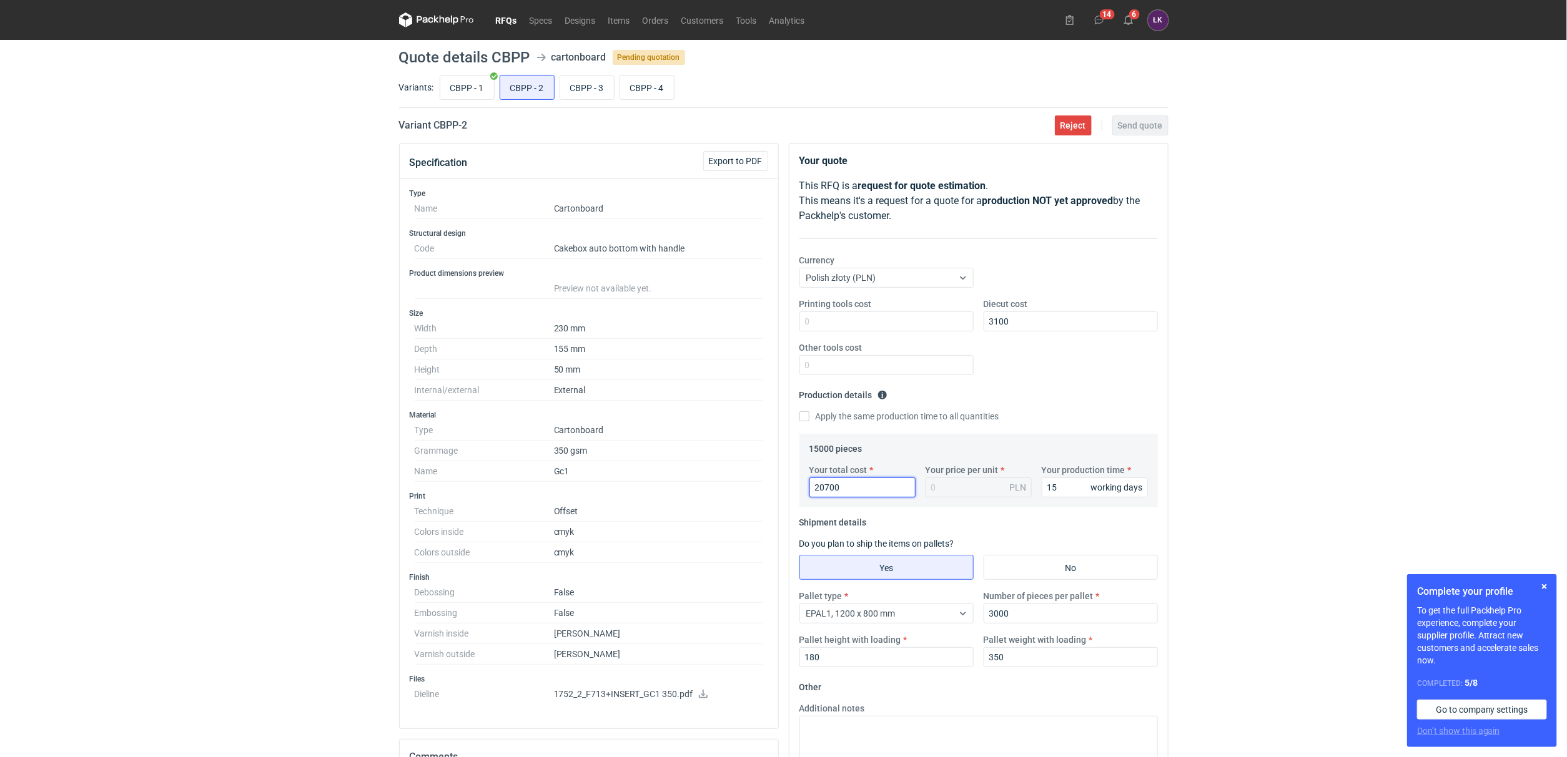
type input "1.38"
type input "20700"
click at [1386, 379] on div "RFQs Specs Designs Items Orders Customers Tools Analytics 14 6 [PERSON_NAME] Ko…" at bounding box center [783, 378] width 1567 height 757
click at [1253, 482] on div "RFQs Specs Designs Items Orders Customers Tools Analytics 14 6 [PERSON_NAME] Ko…" at bounding box center [783, 378] width 1567 height 757
click at [1163, 129] on button "Send quote" at bounding box center [1140, 126] width 56 height 20
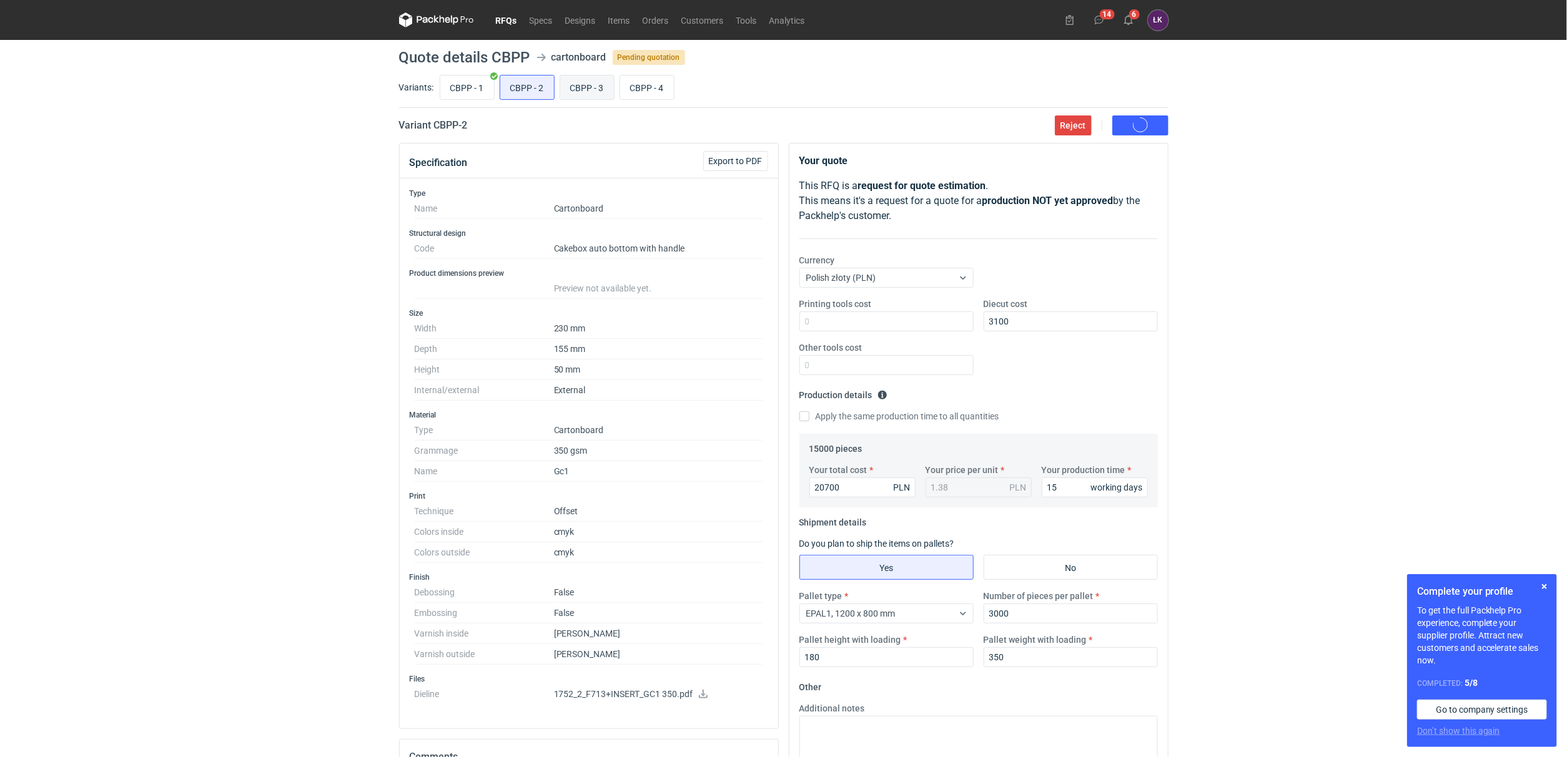
click at [578, 92] on input "CBPP - 3" at bounding box center [587, 88] width 54 height 24
radio input "true"
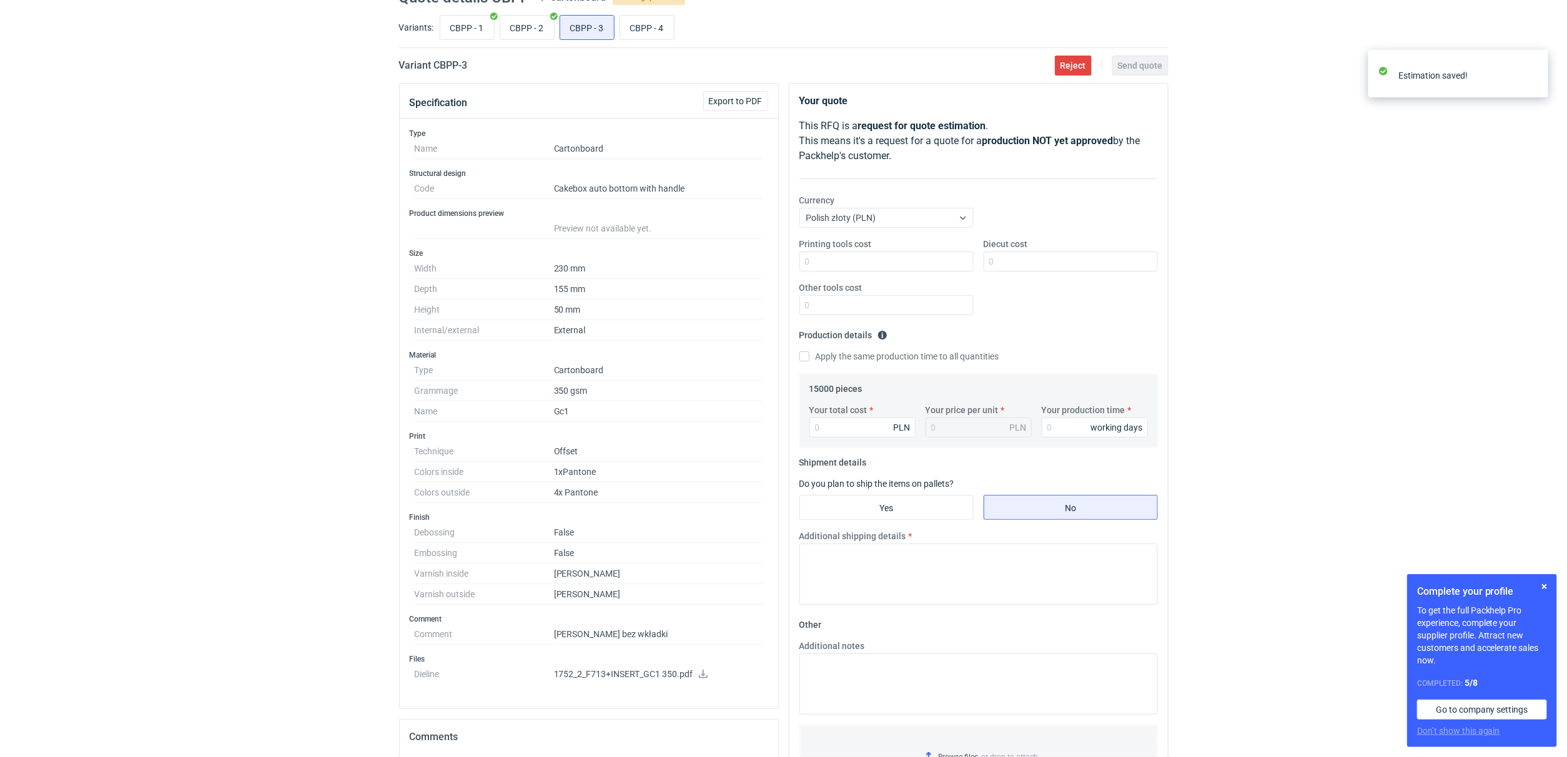
scroll to position [94, 0]
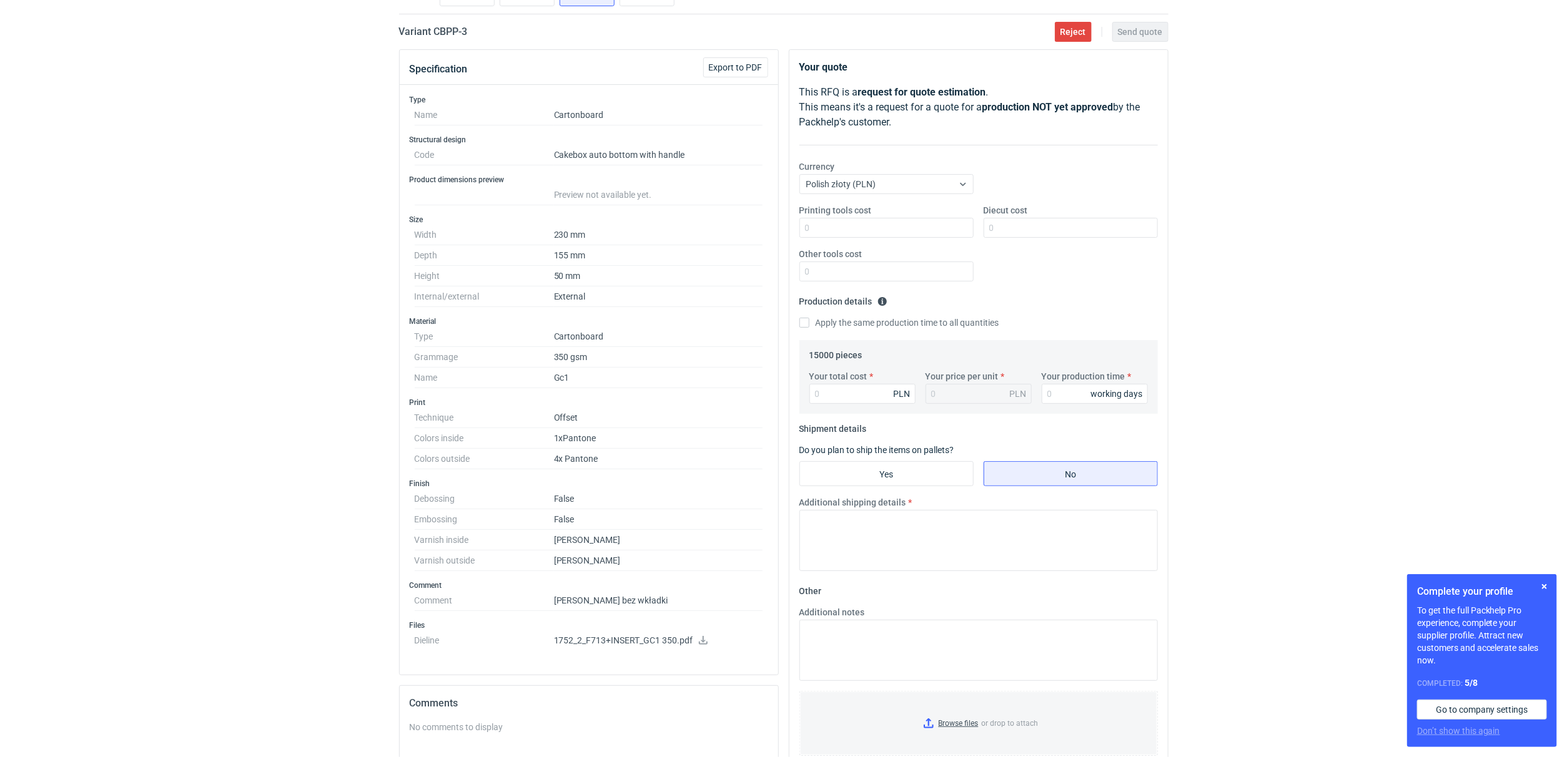
click at [855, 408] on div "Your total cost PLN Your price per unit PLN Your production time working days" at bounding box center [978, 392] width 348 height 44
click at [855, 398] on input "Your total cost" at bounding box center [862, 394] width 106 height 20
type input "18900"
type input "1.26"
type input "18900"
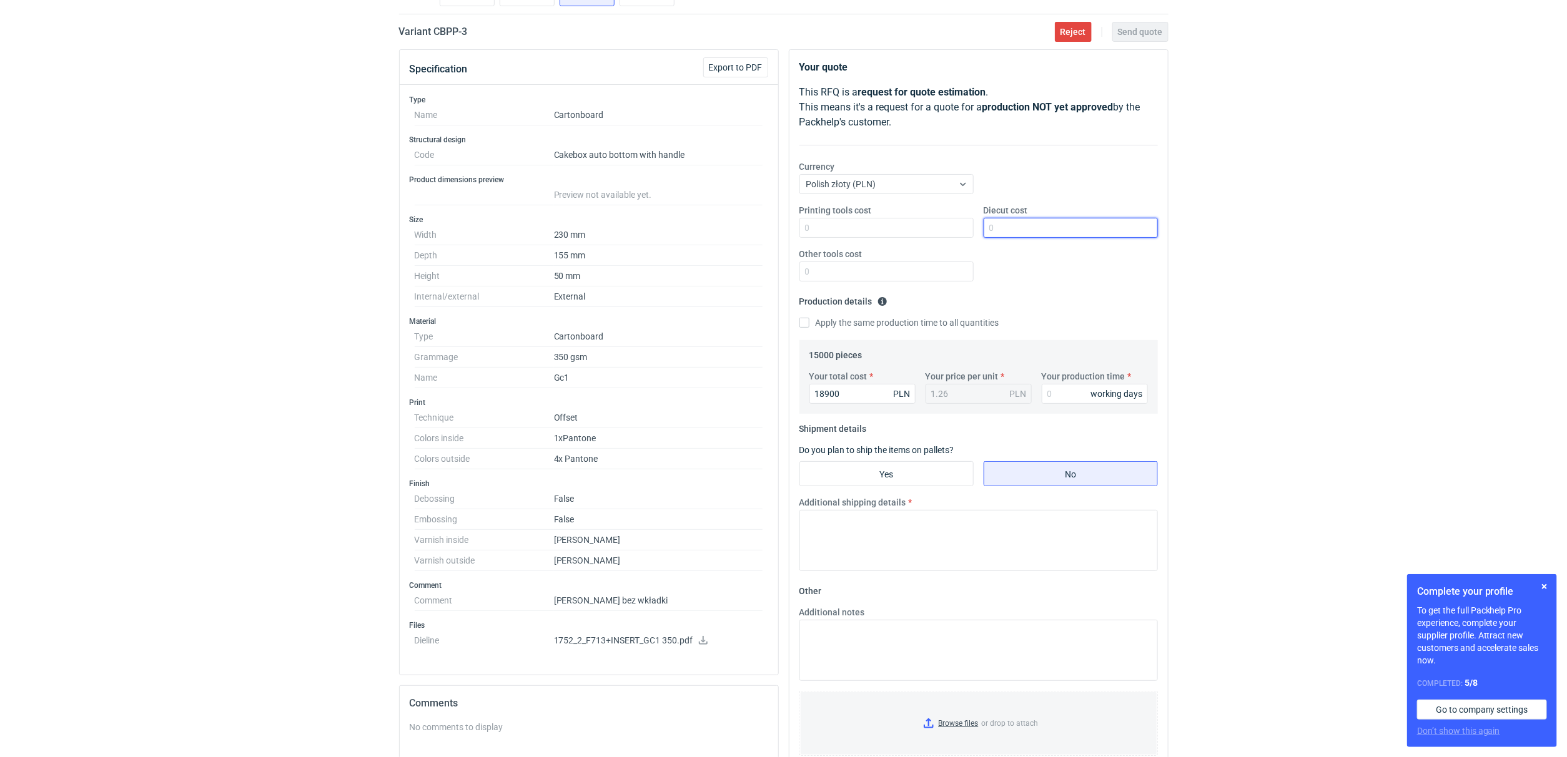
drag, startPoint x: 1038, startPoint y: 232, endPoint x: 1045, endPoint y: 232, distance: 6.9
click at [1038, 232] on input "Diecut cost" at bounding box center [1070, 228] width 174 height 20
type input "1600"
click at [1288, 342] on div "RFQs Specs Designs Items Orders Customers Tools Analytics 14 6 [PERSON_NAME] Ko…" at bounding box center [783, 284] width 1567 height 757
click at [1051, 391] on input "Your production time" at bounding box center [1095, 394] width 106 height 20
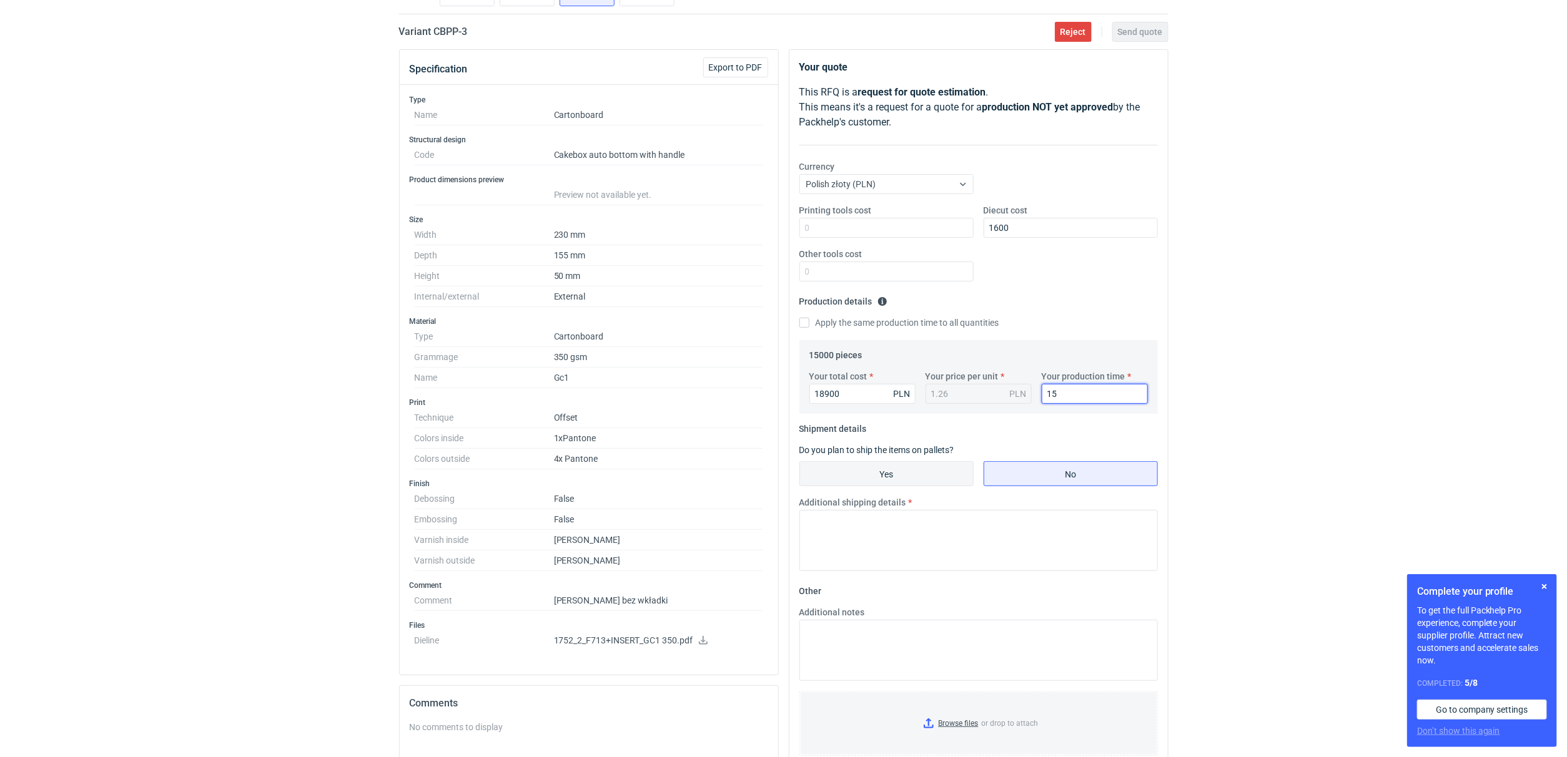
type input "15"
click at [938, 468] on input "Yes" at bounding box center [886, 474] width 173 height 24
radio input "true"
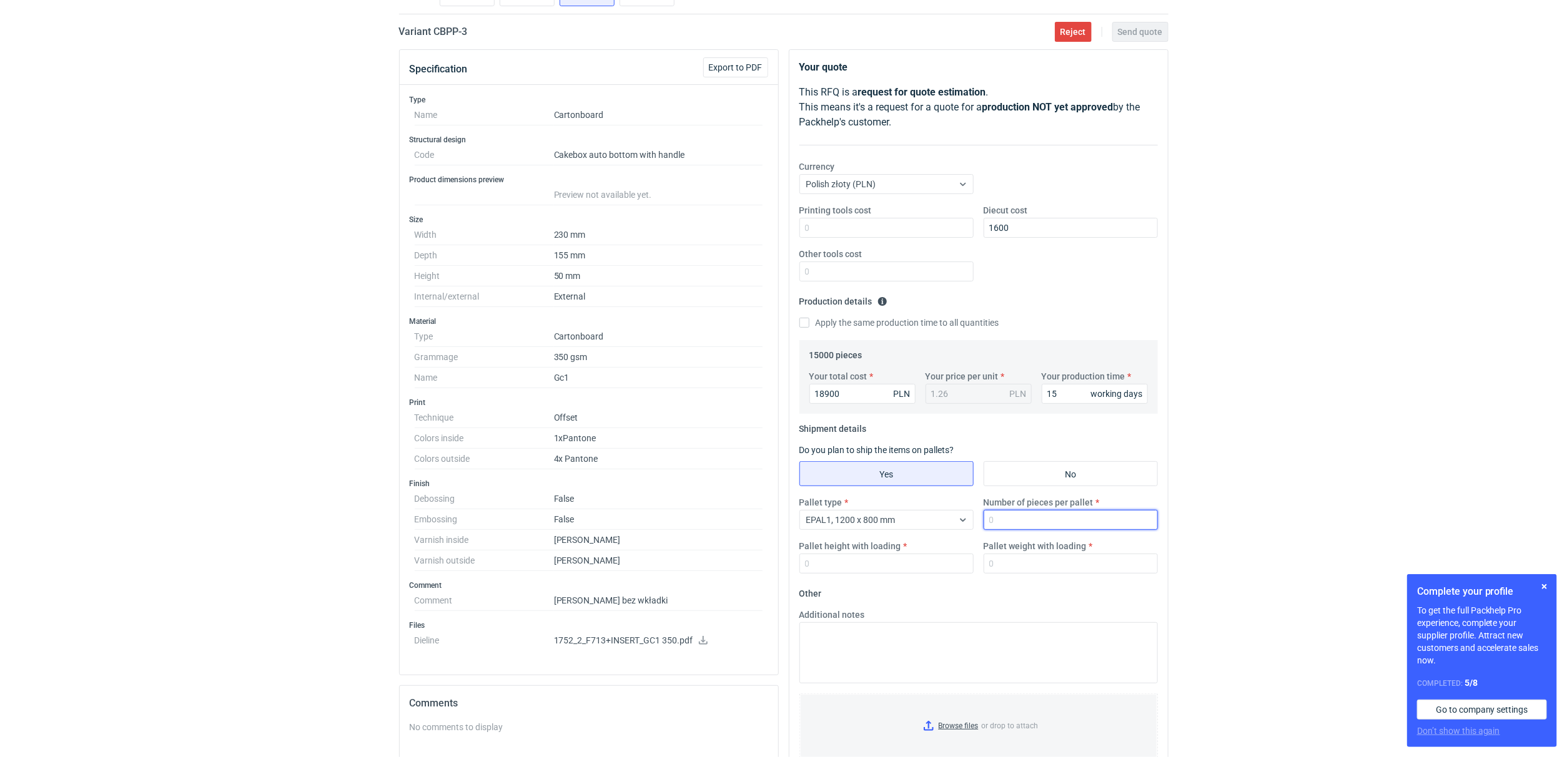
click at [1049, 513] on input "Number of pieces per pallet" at bounding box center [1070, 520] width 174 height 20
type input "3750"
click at [1070, 569] on input "Pallet weight with loading" at bounding box center [1070, 564] width 174 height 20
type input "350"
click at [816, 566] on input "Pallet height with loading" at bounding box center [886, 564] width 174 height 20
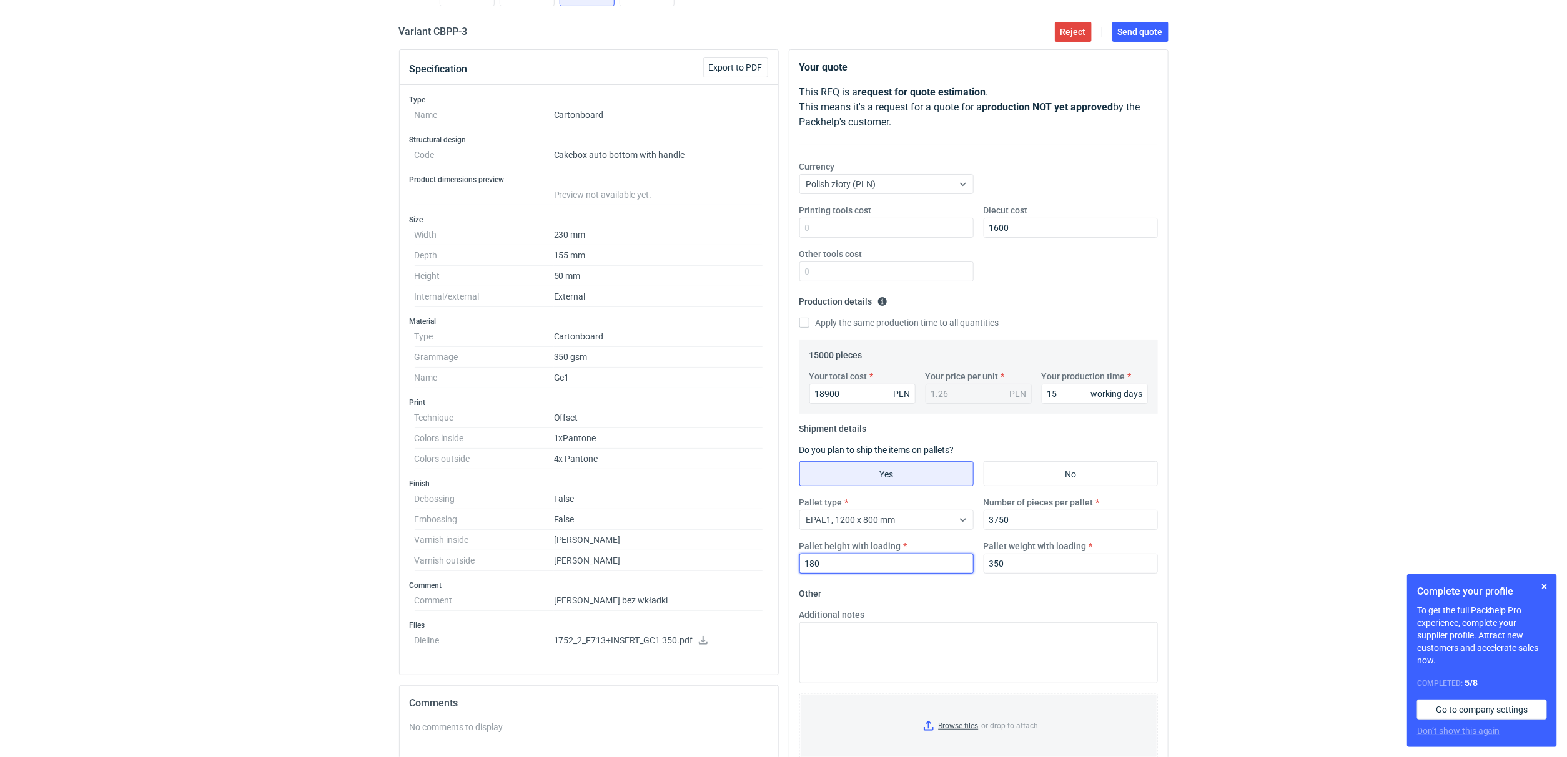
type input "180"
click at [1308, 471] on div "RFQs Specs Designs Items Orders Customers Tools Analytics 14 6 [PERSON_NAME] Ko…" at bounding box center [783, 284] width 1567 height 757
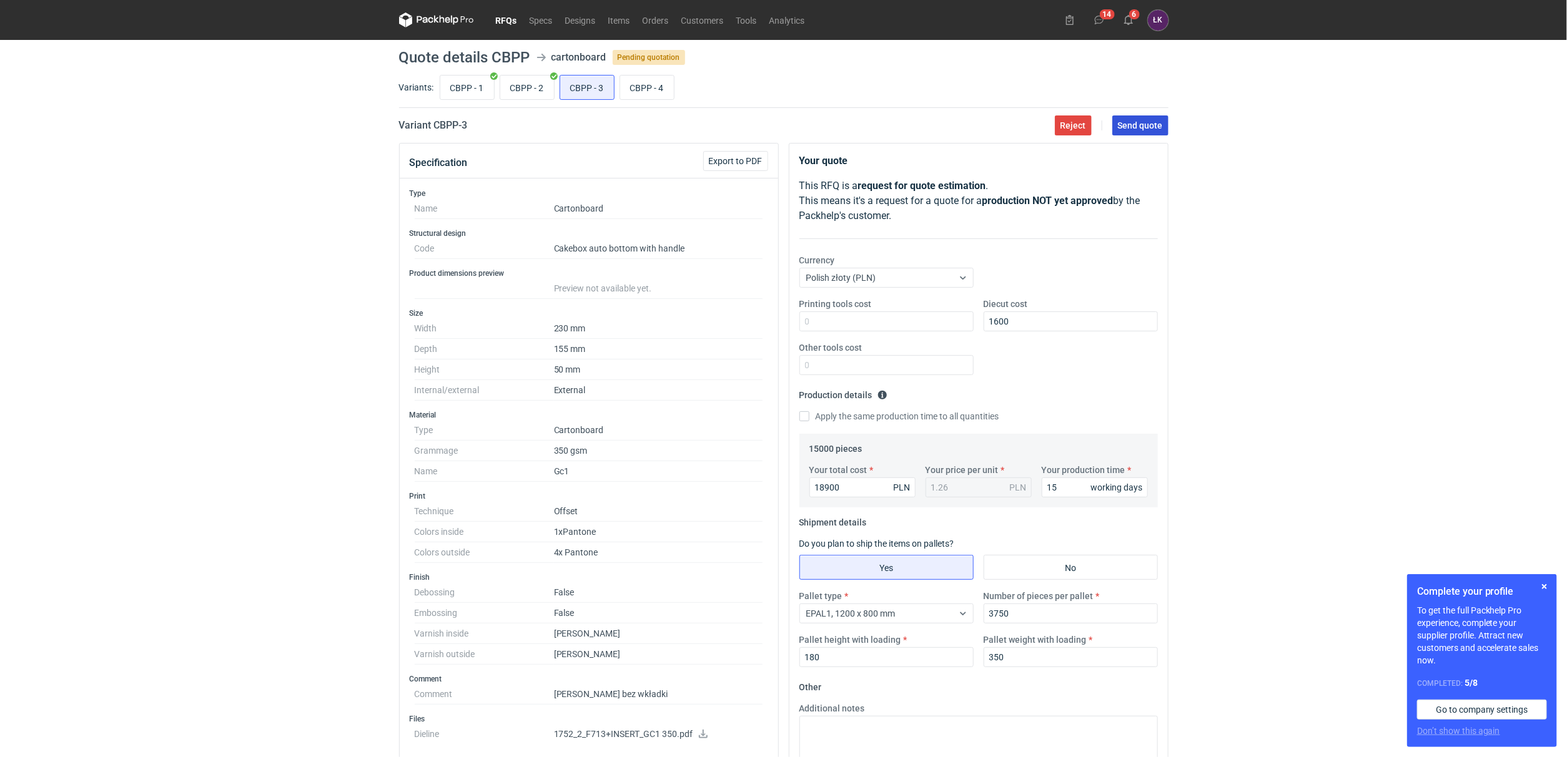
click at [1145, 122] on span "Send quote" at bounding box center [1140, 125] width 45 height 9
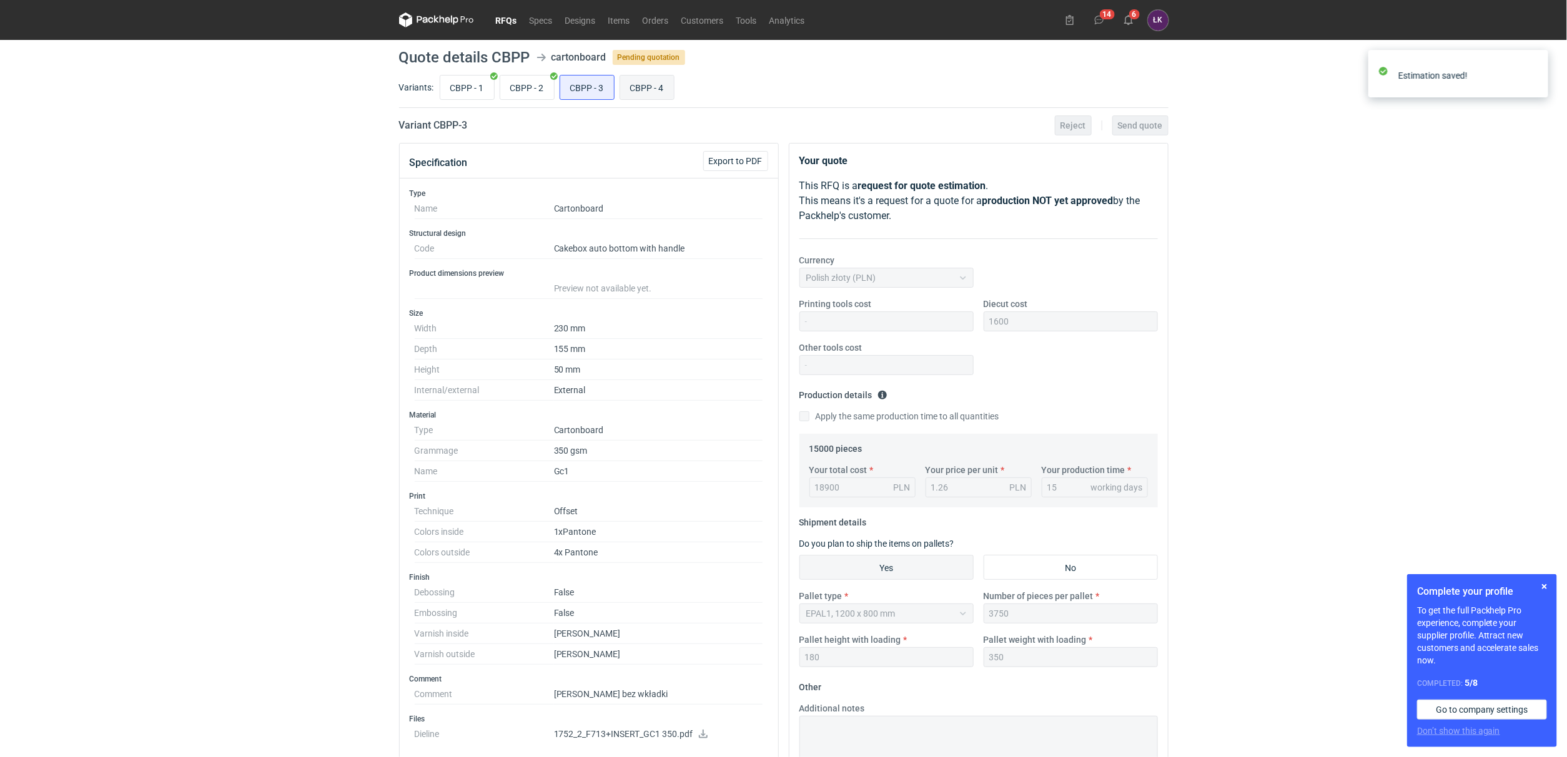
click at [656, 92] on input "CBPP - 4" at bounding box center [647, 88] width 54 height 24
radio input "true"
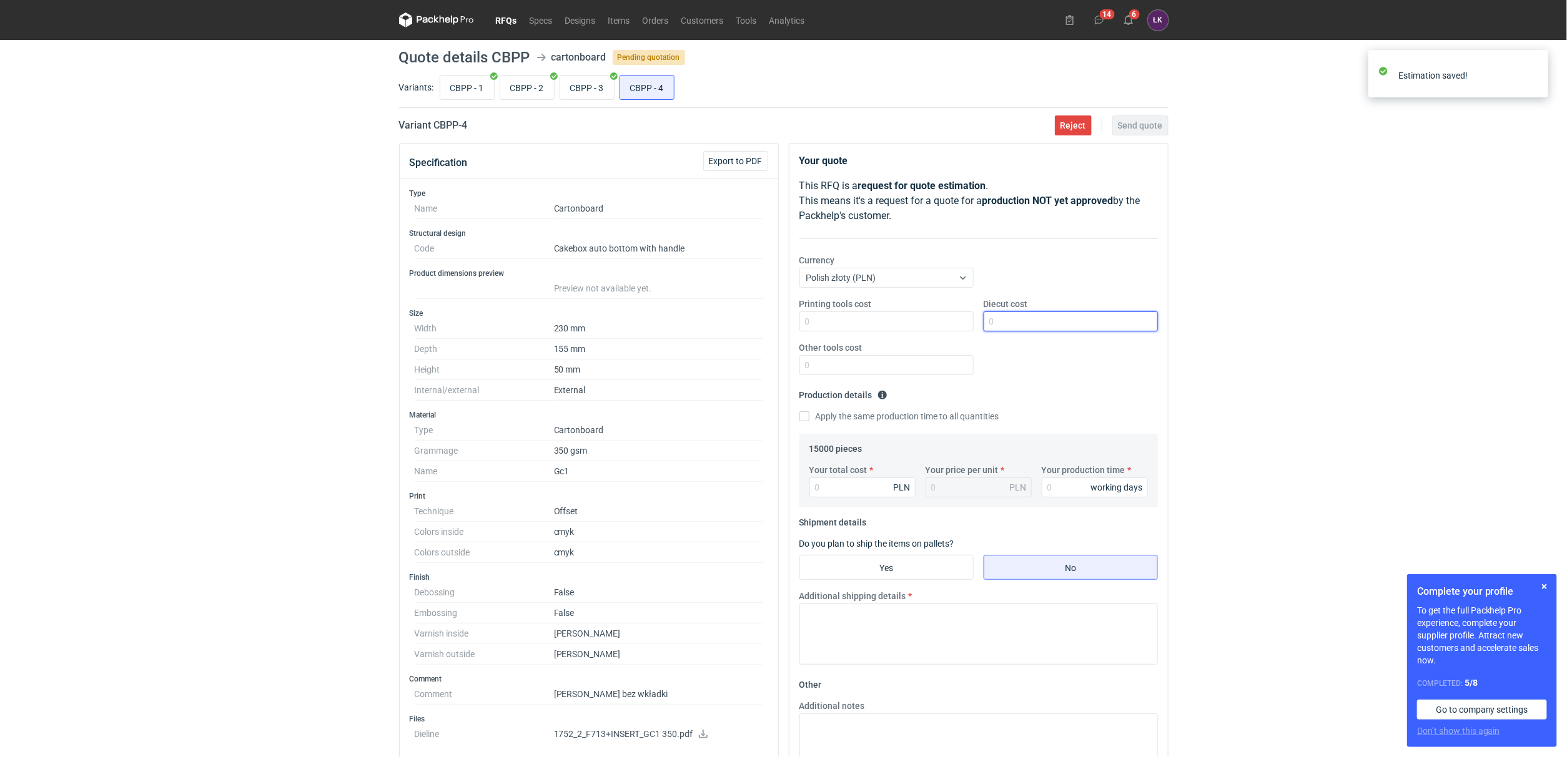
click at [998, 315] on input "Diecut cost" at bounding box center [1070, 322] width 174 height 20
type input "1600"
click at [800, 404] on fieldset "Production details Please provide the expected time of production in working da…" at bounding box center [978, 409] width 358 height 49
click at [821, 421] on label "Apply the same production time to all quantities" at bounding box center [899, 416] width 200 height 12
click at [809, 421] on input "Apply the same production time to all quantities" at bounding box center [804, 416] width 10 height 10
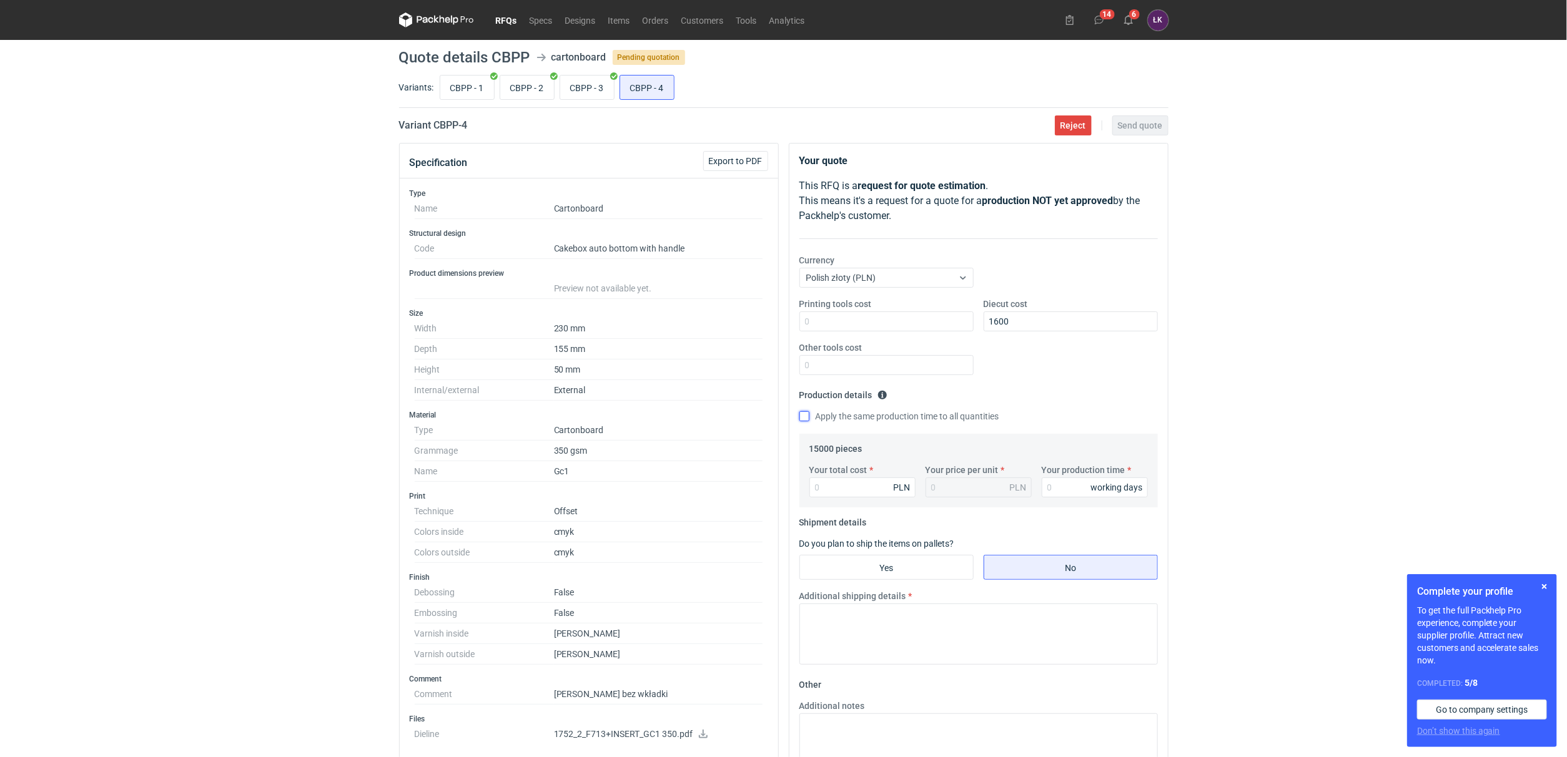
checkbox input "true"
click at [1059, 479] on input "Your production time" at bounding box center [1095, 488] width 106 height 20
type input "15"
click at [882, 564] on input "Yes" at bounding box center [886, 568] width 173 height 24
radio input "true"
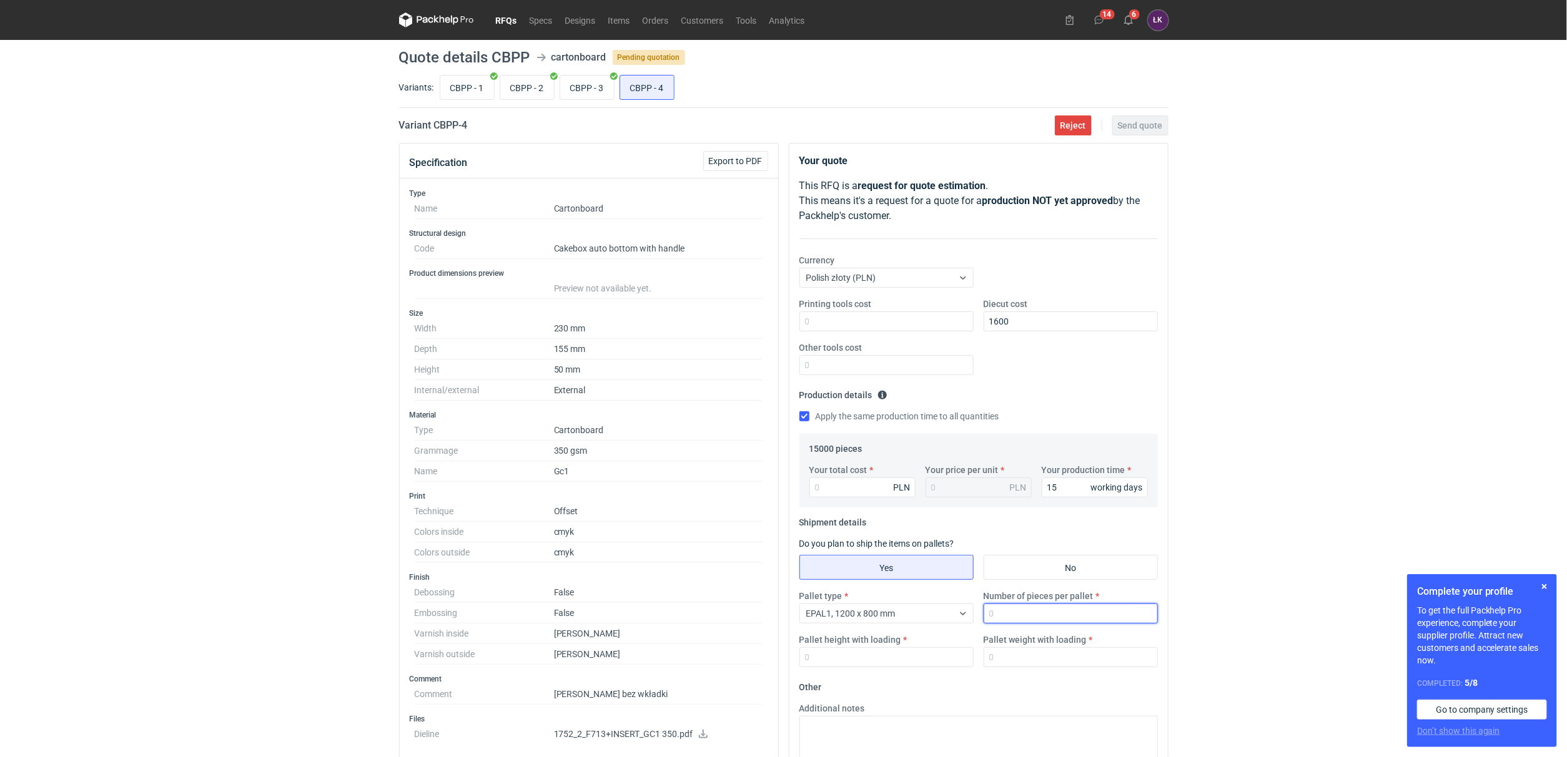
click at [1035, 605] on input "Number of pieces per pallet" at bounding box center [1070, 614] width 174 height 20
type input "3750"
click at [1036, 656] on input "Pallet weight with loading" at bounding box center [1070, 658] width 174 height 20
type input "350"
click at [937, 654] on input "Pallet height with loading" at bounding box center [886, 658] width 174 height 20
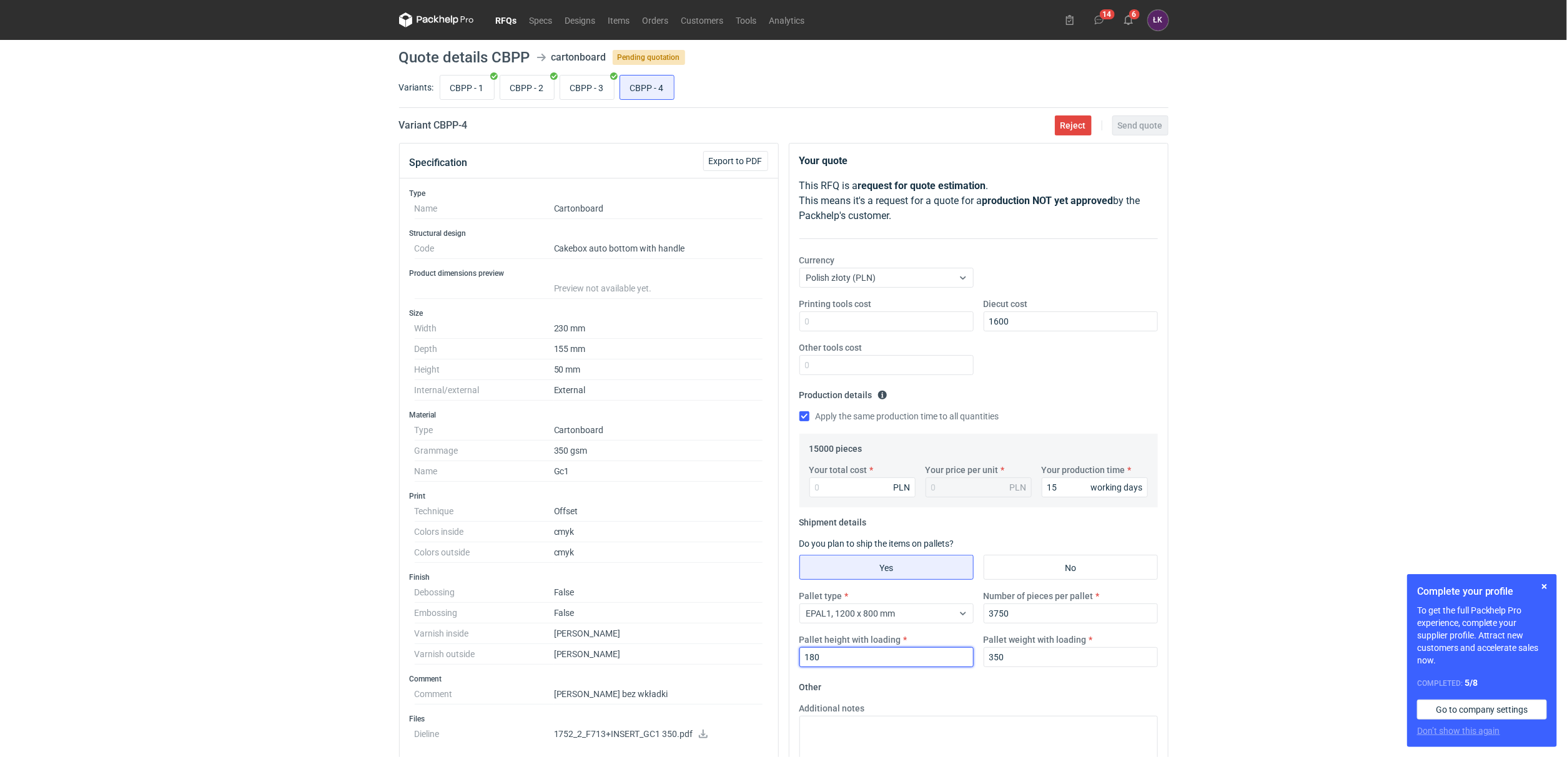
type input "180"
click at [1234, 490] on div "RFQs Specs Designs Items Orders Customers Tools Analytics 14 6 [PERSON_NAME] Ko…" at bounding box center [783, 378] width 1567 height 757
click at [837, 488] on input "Your total cost" at bounding box center [862, 488] width 106 height 20
type input "14925"
type input "1"
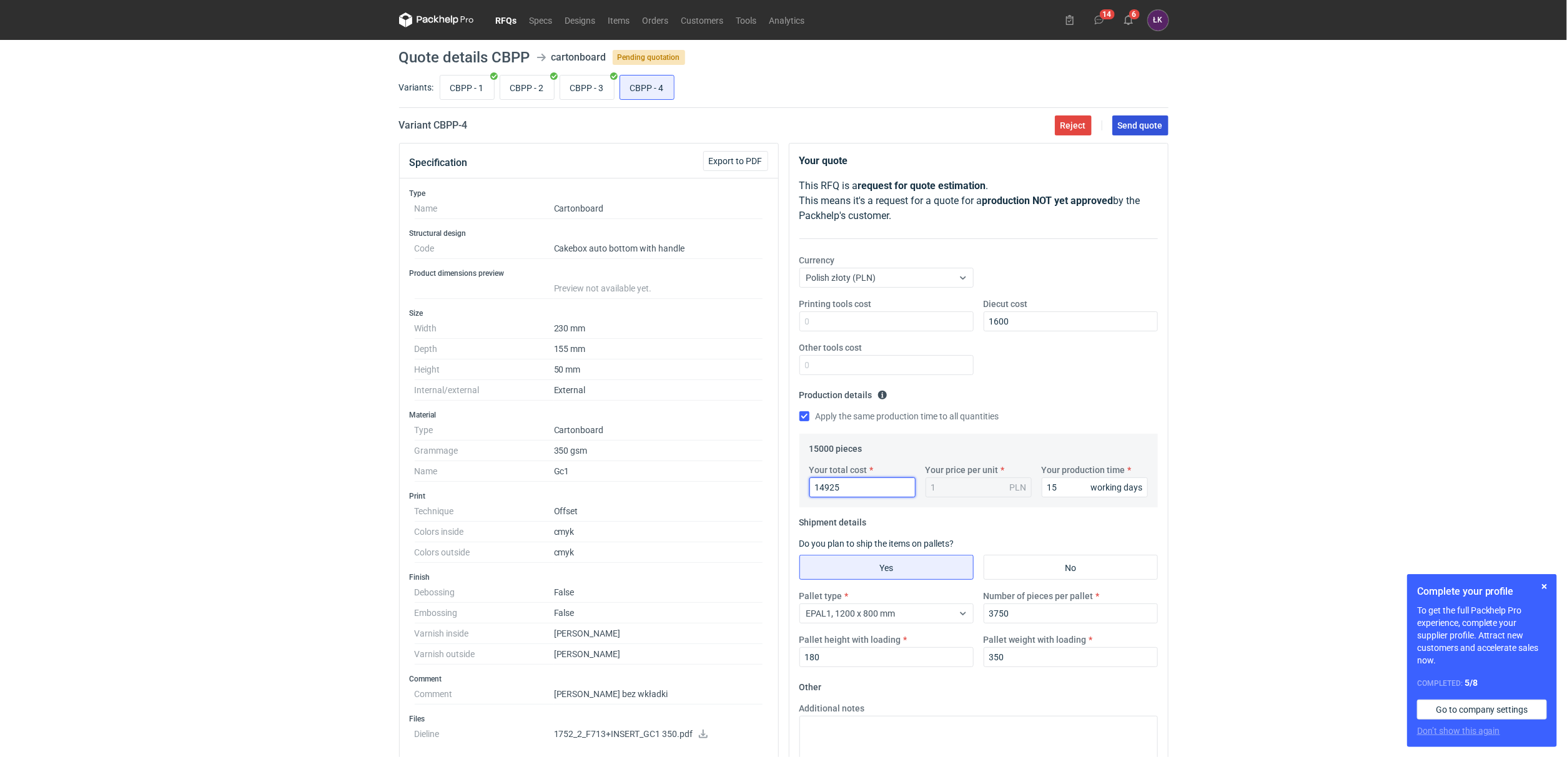
type input "14925"
click at [1150, 131] on button "Send quote" at bounding box center [1140, 126] width 56 height 20
